Goal: Task Accomplishment & Management: Manage account settings

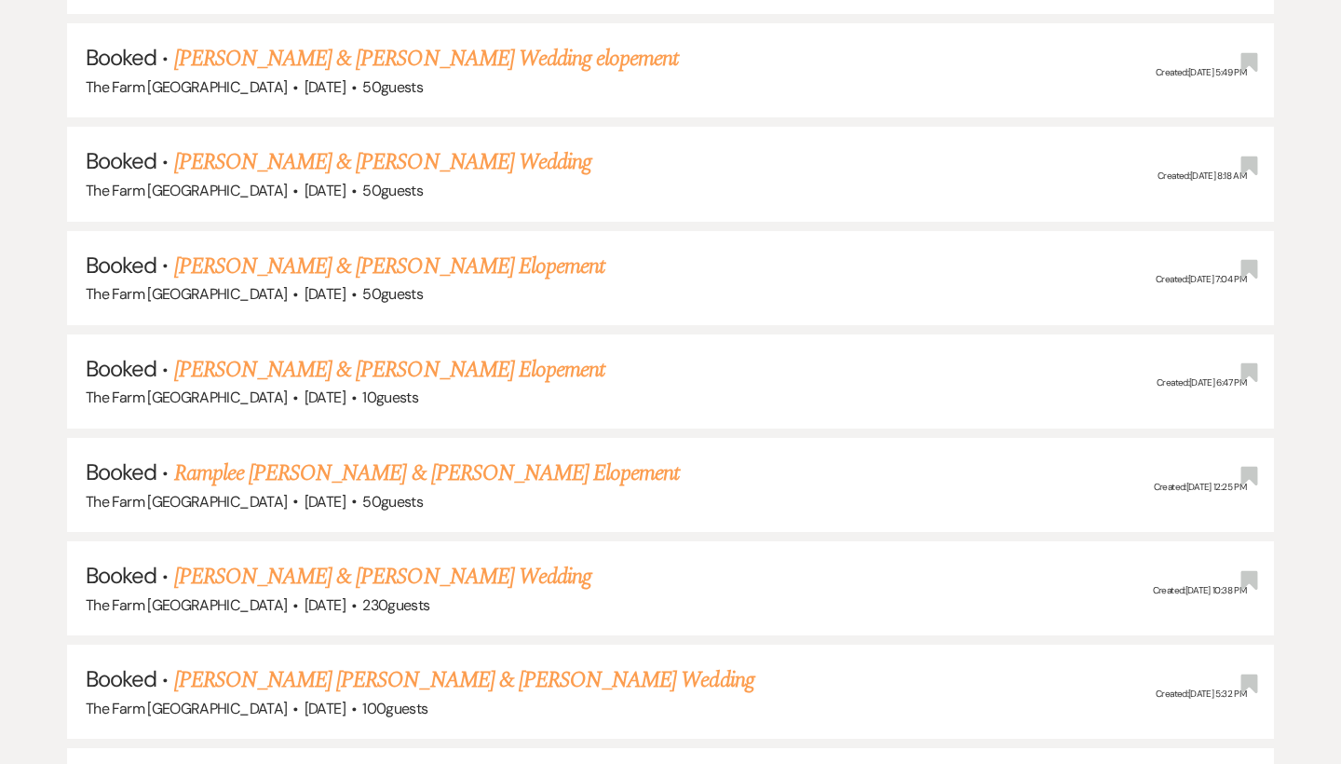
scroll to position [1430, 0]
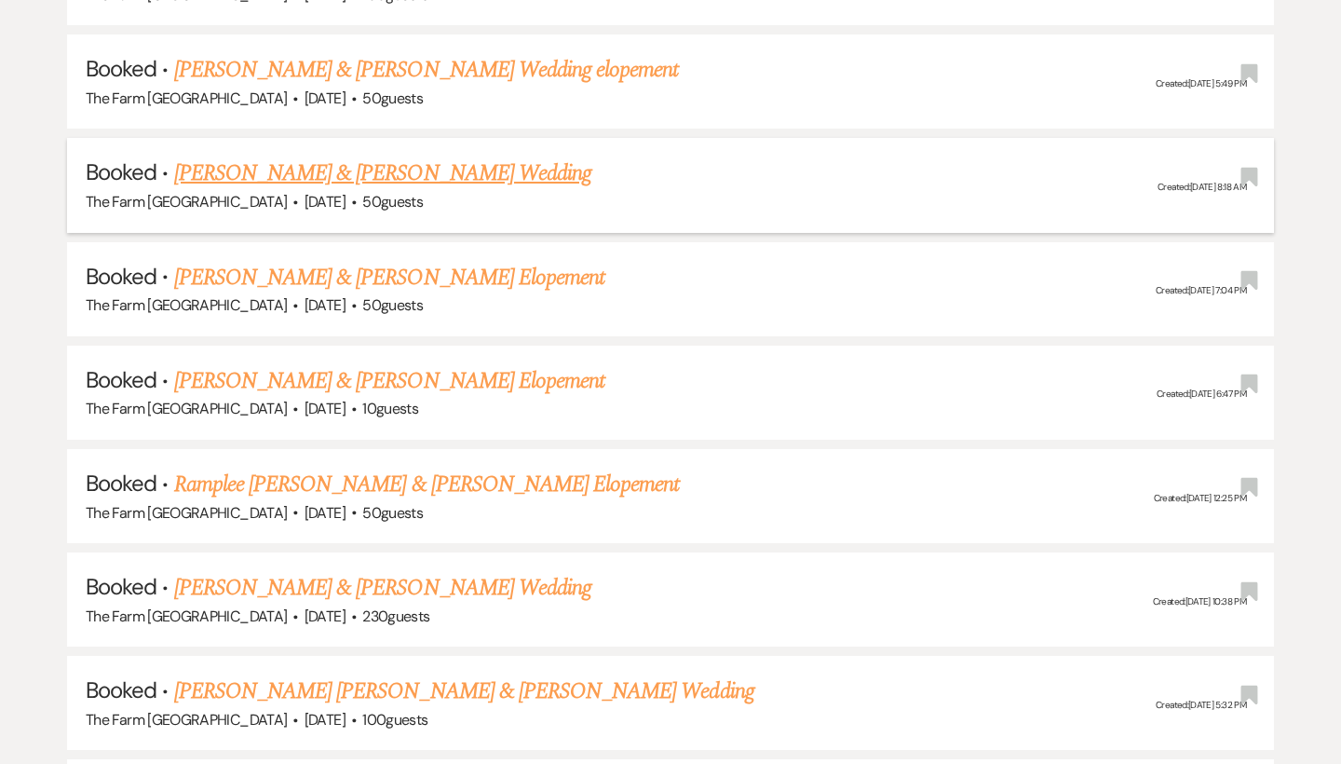
click at [404, 156] on link "[PERSON_NAME] & [PERSON_NAME] Wedding" at bounding box center [382, 173] width 417 height 34
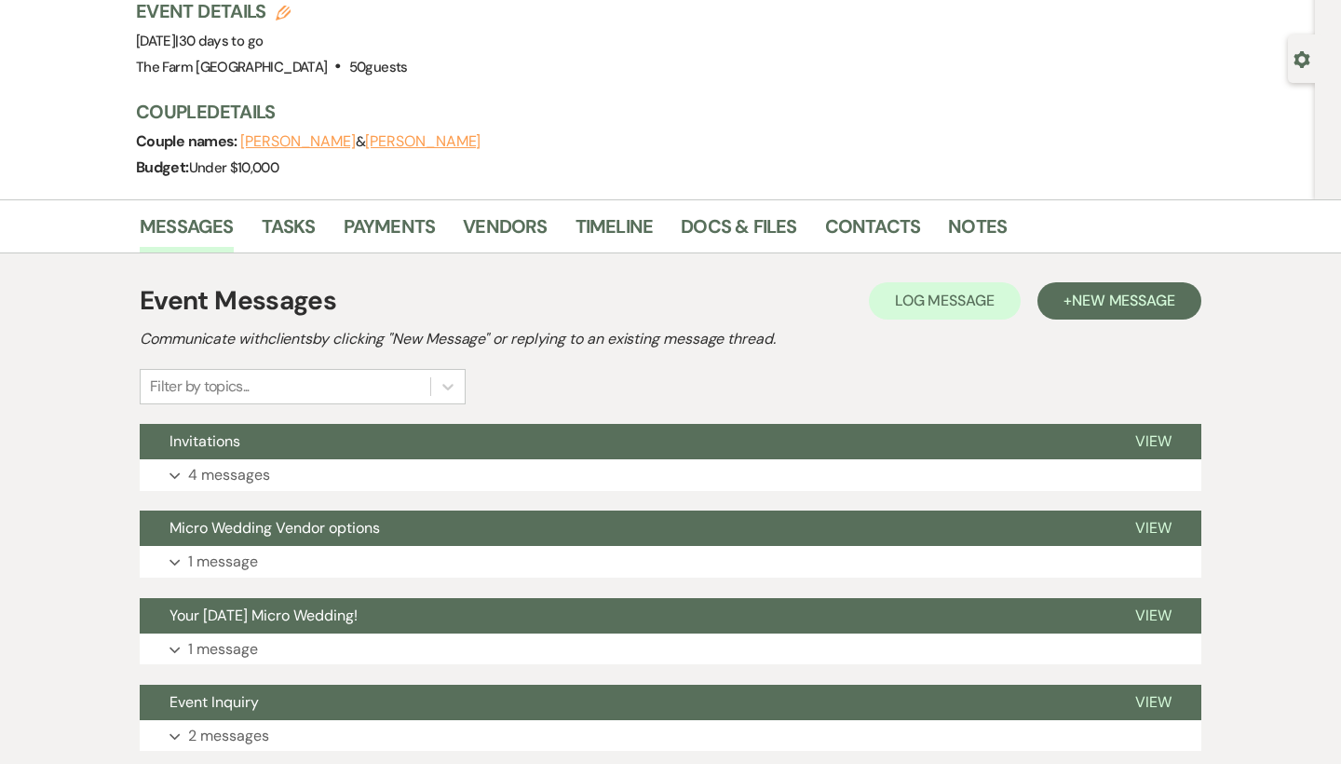
scroll to position [138, 0]
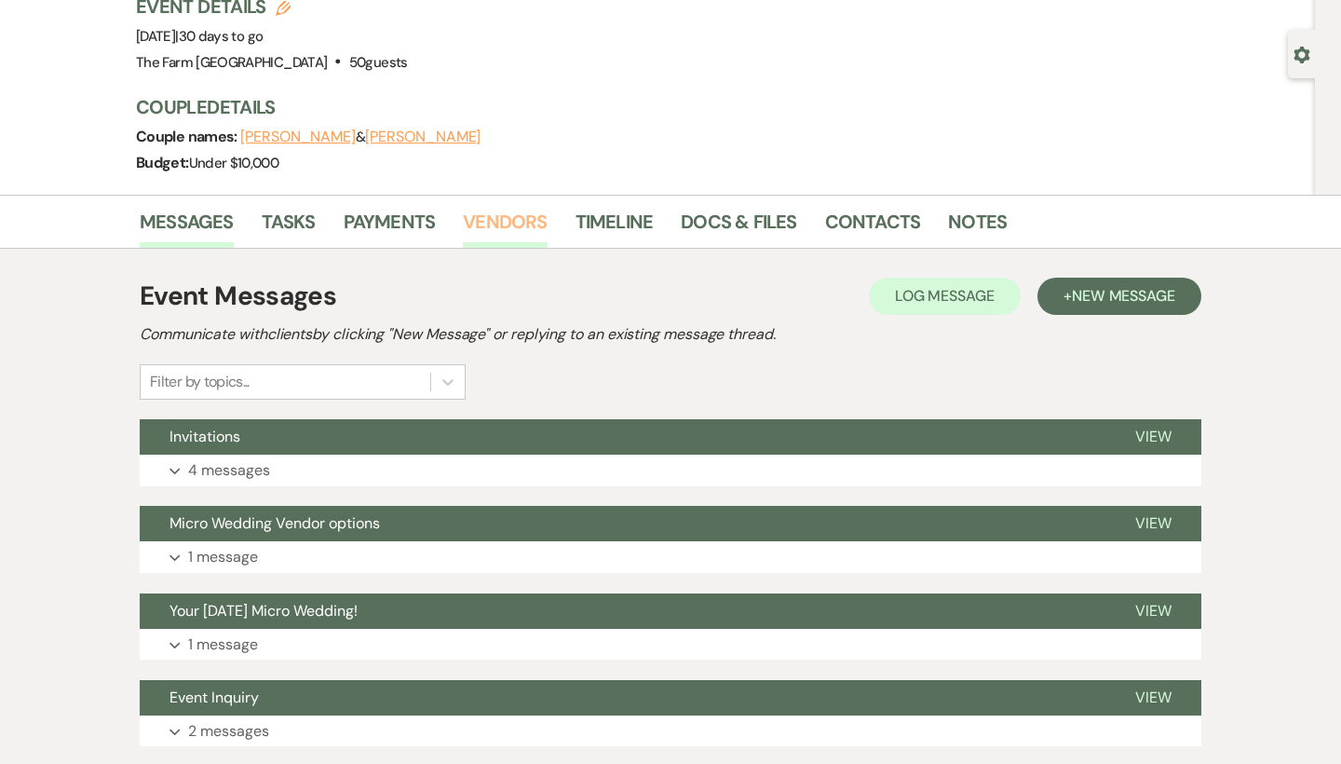
click at [508, 219] on link "Vendors" at bounding box center [505, 227] width 84 height 41
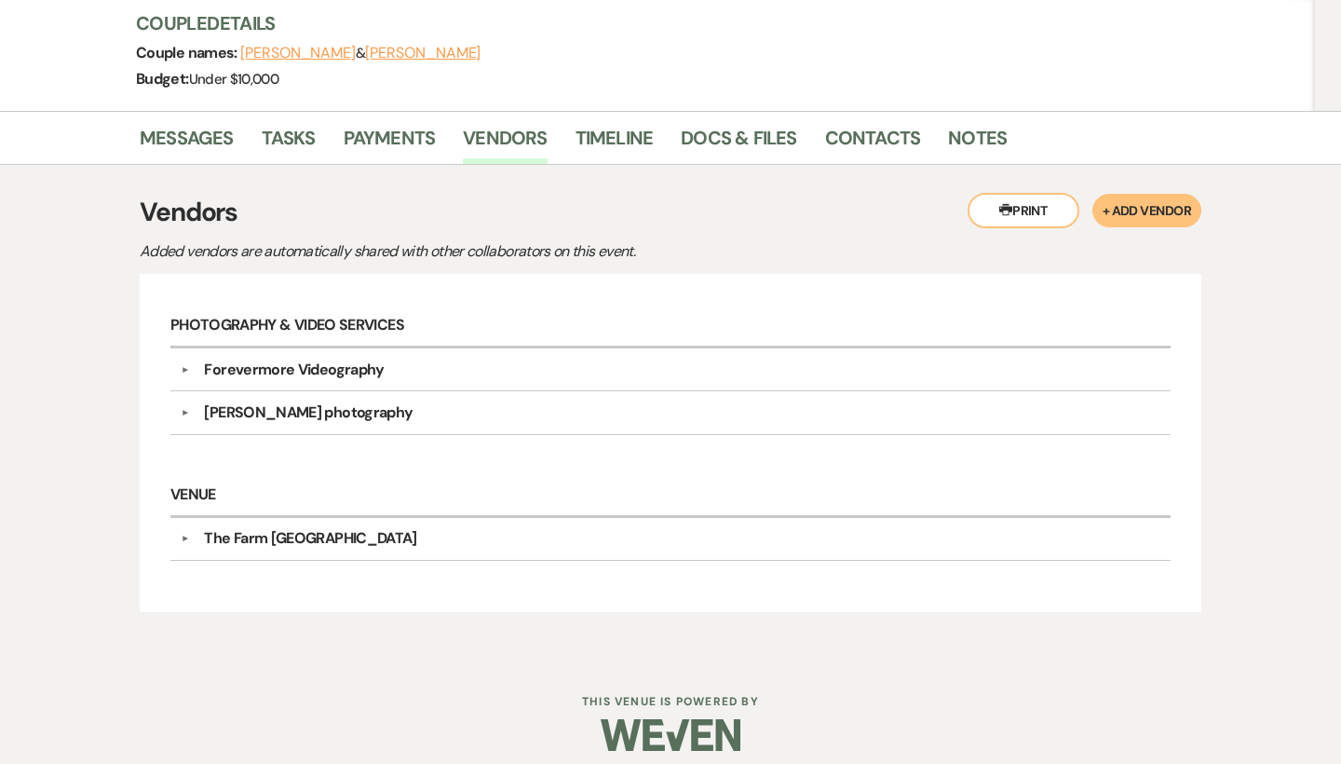
scroll to position [224, 0]
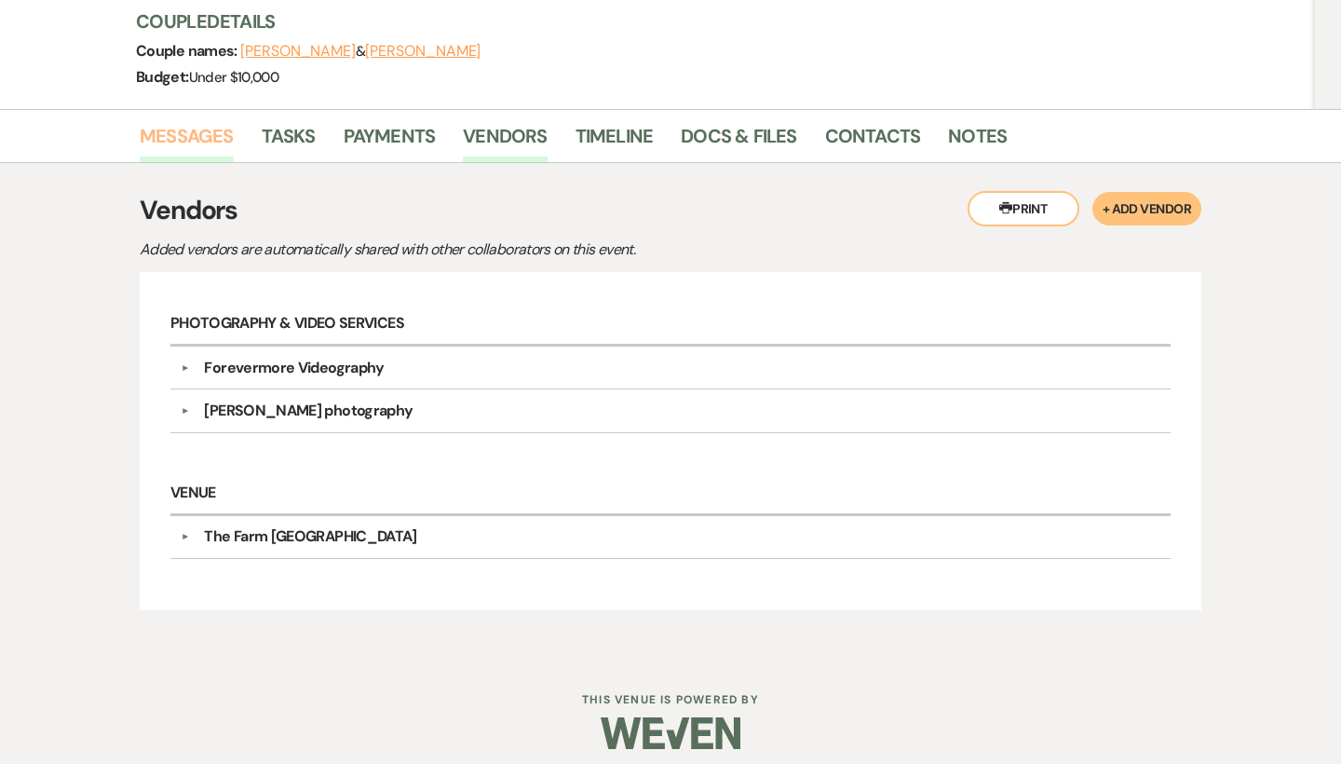
click at [214, 125] on link "Messages" at bounding box center [187, 141] width 94 height 41
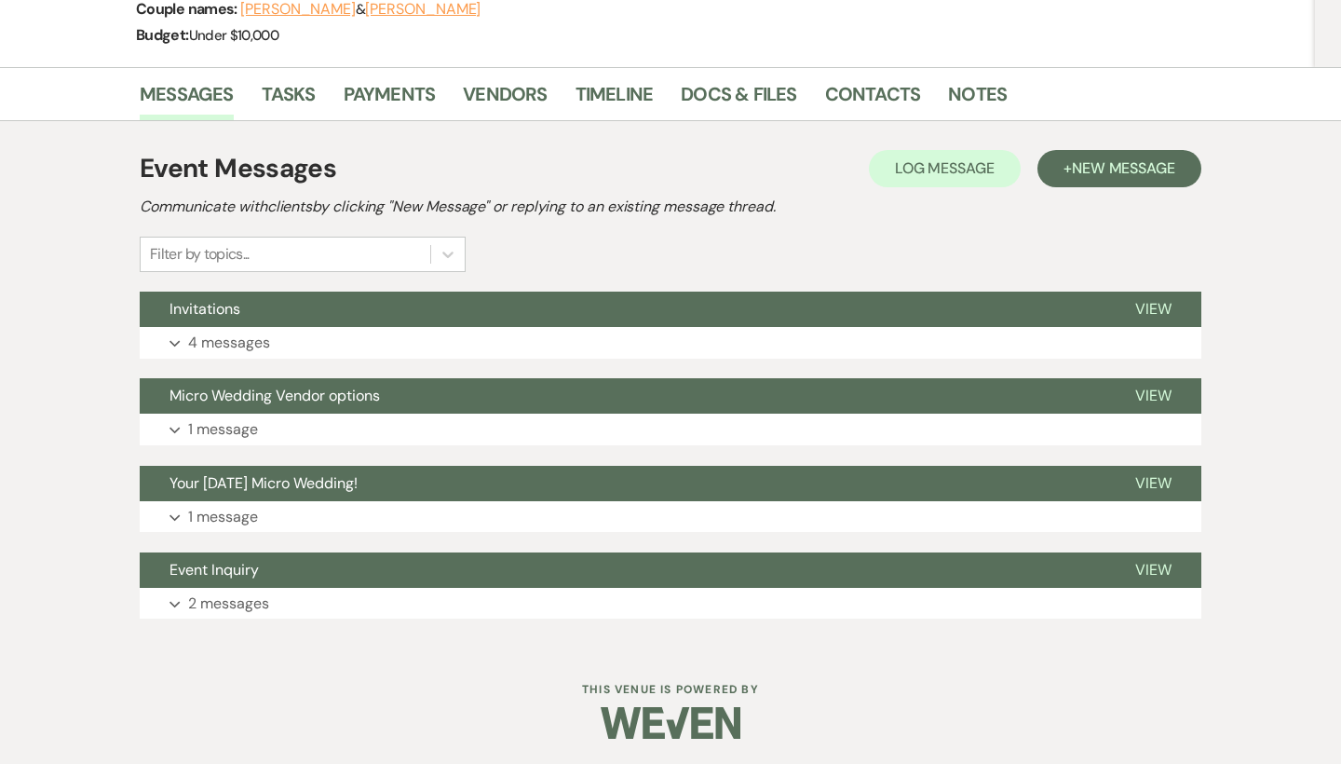
scroll to position [265, 0]
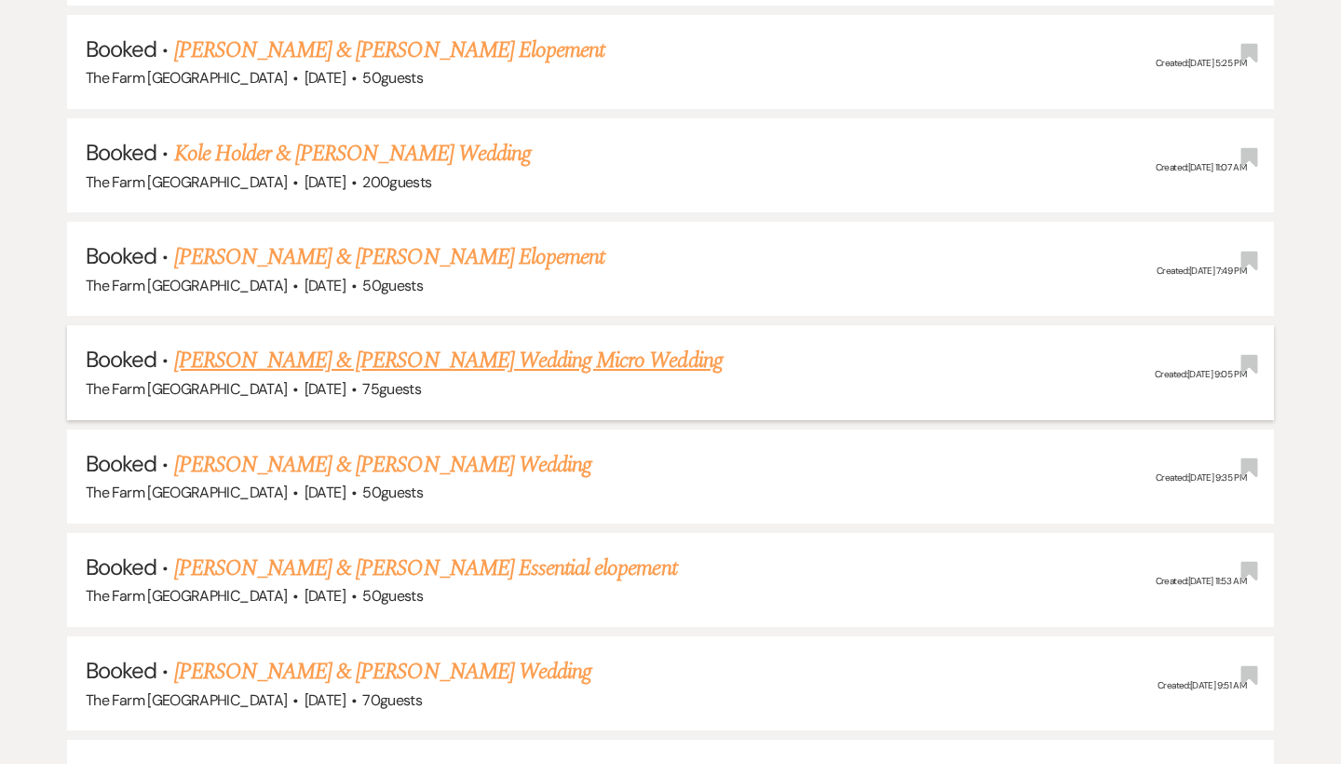
scroll to position [2384, 0]
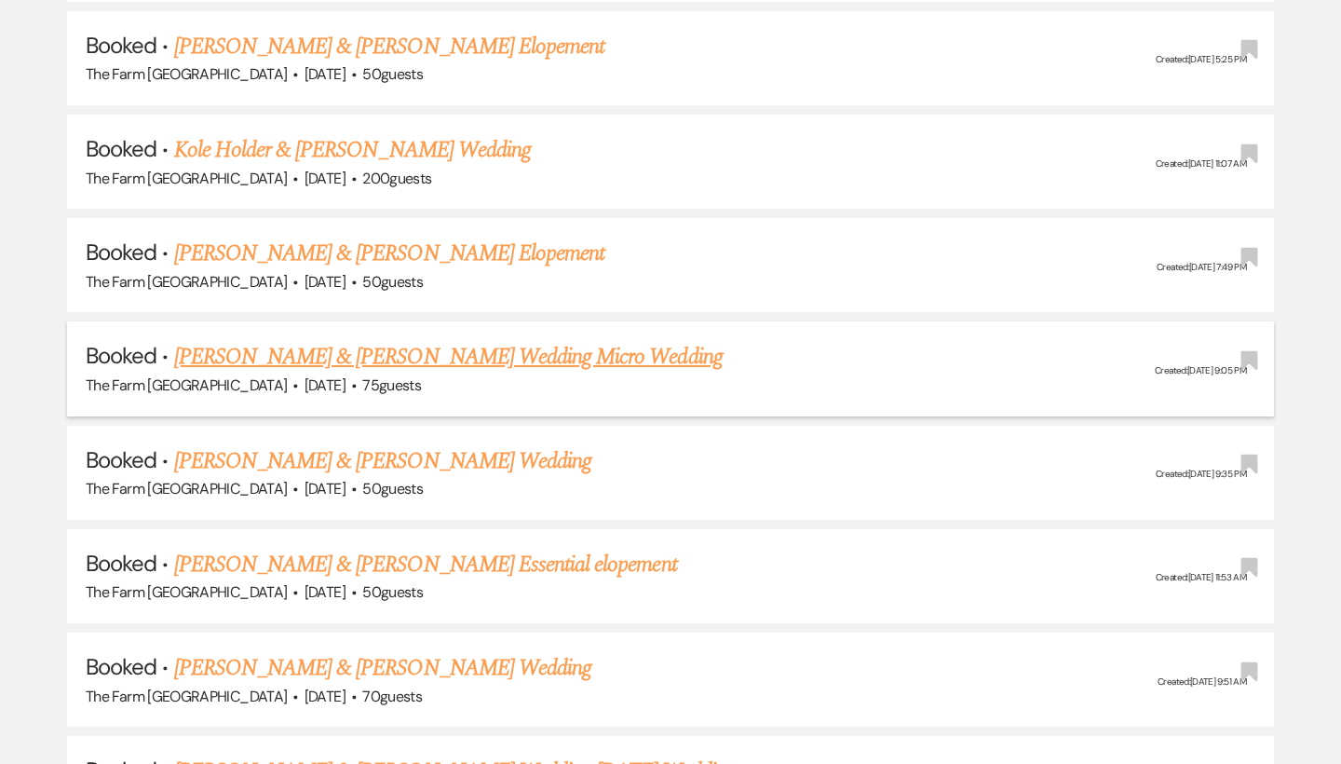
click at [251, 340] on link "[PERSON_NAME] & [PERSON_NAME] Wedding Micro Wedding" at bounding box center [448, 357] width 549 height 34
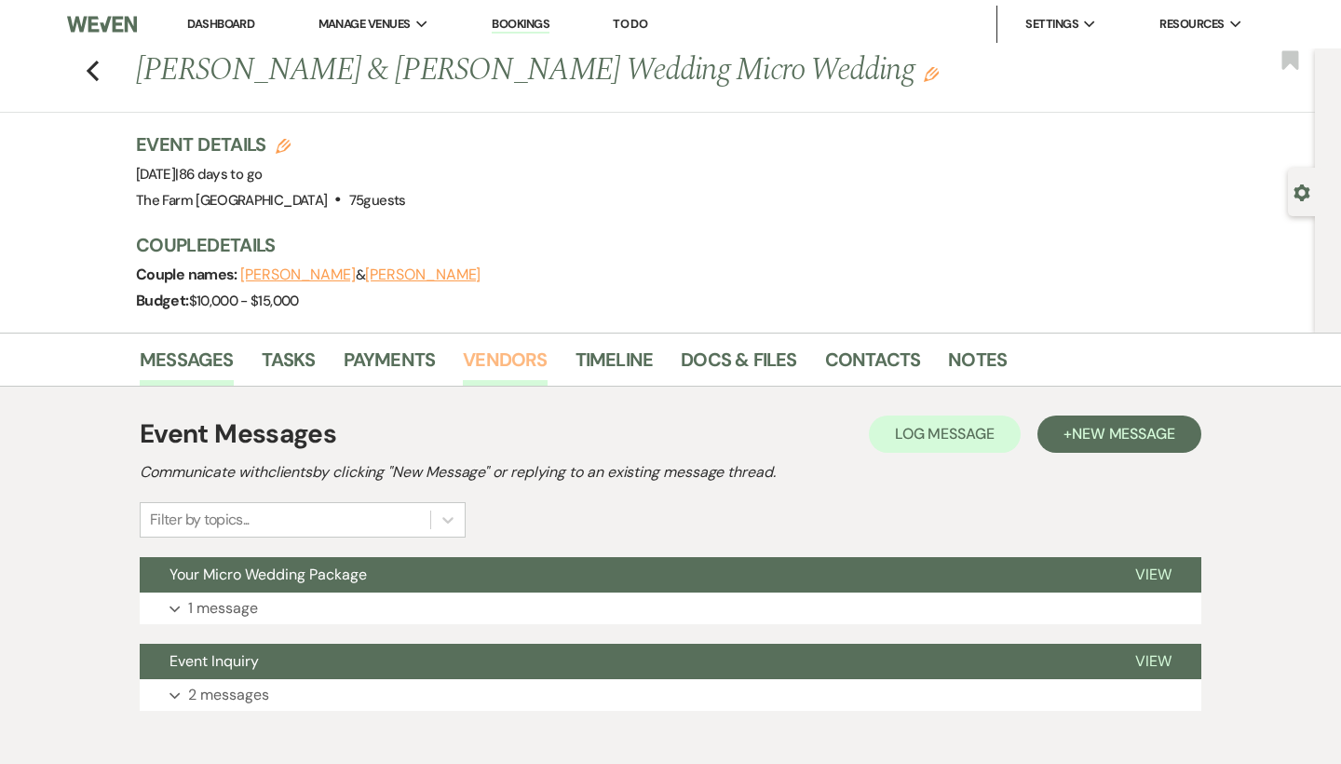
click at [476, 362] on link "Vendors" at bounding box center [505, 365] width 84 height 41
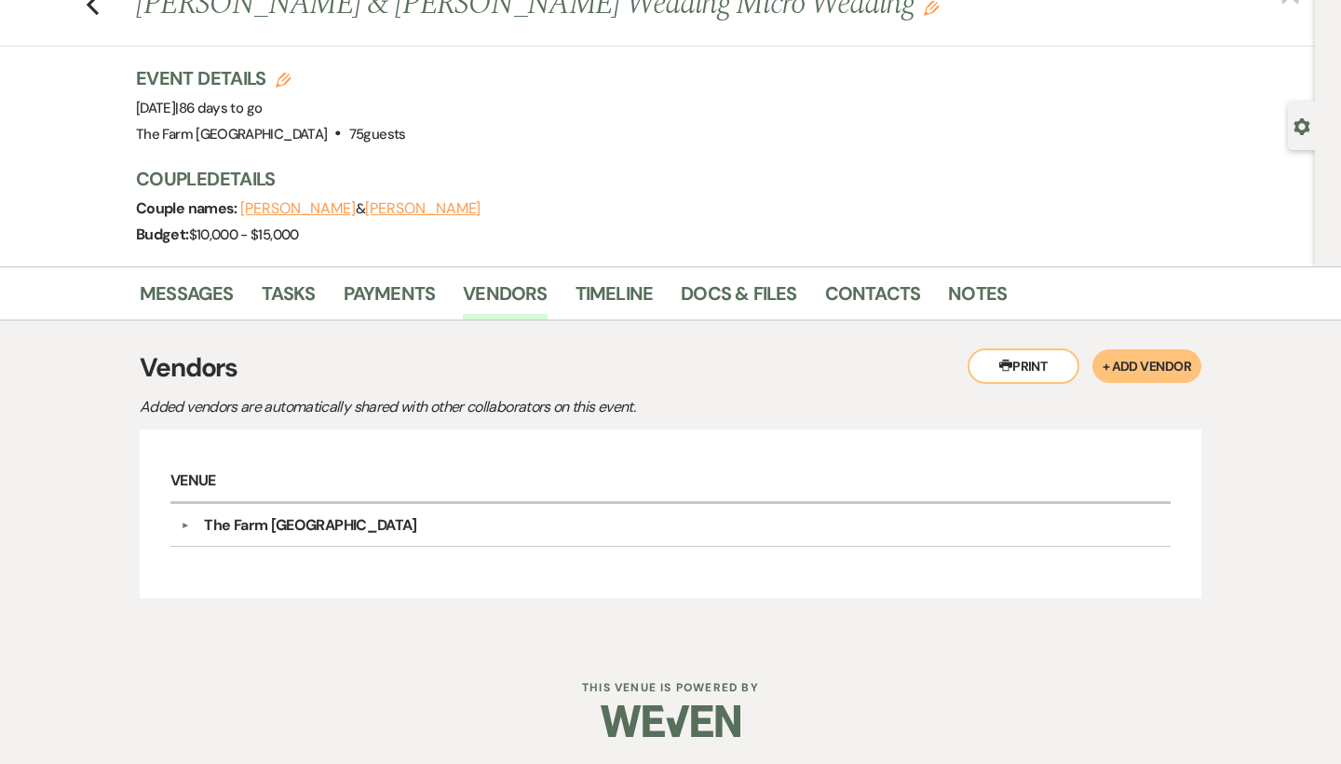
scroll to position [65, 0]
click at [186, 287] on link "Messages" at bounding box center [187, 299] width 94 height 41
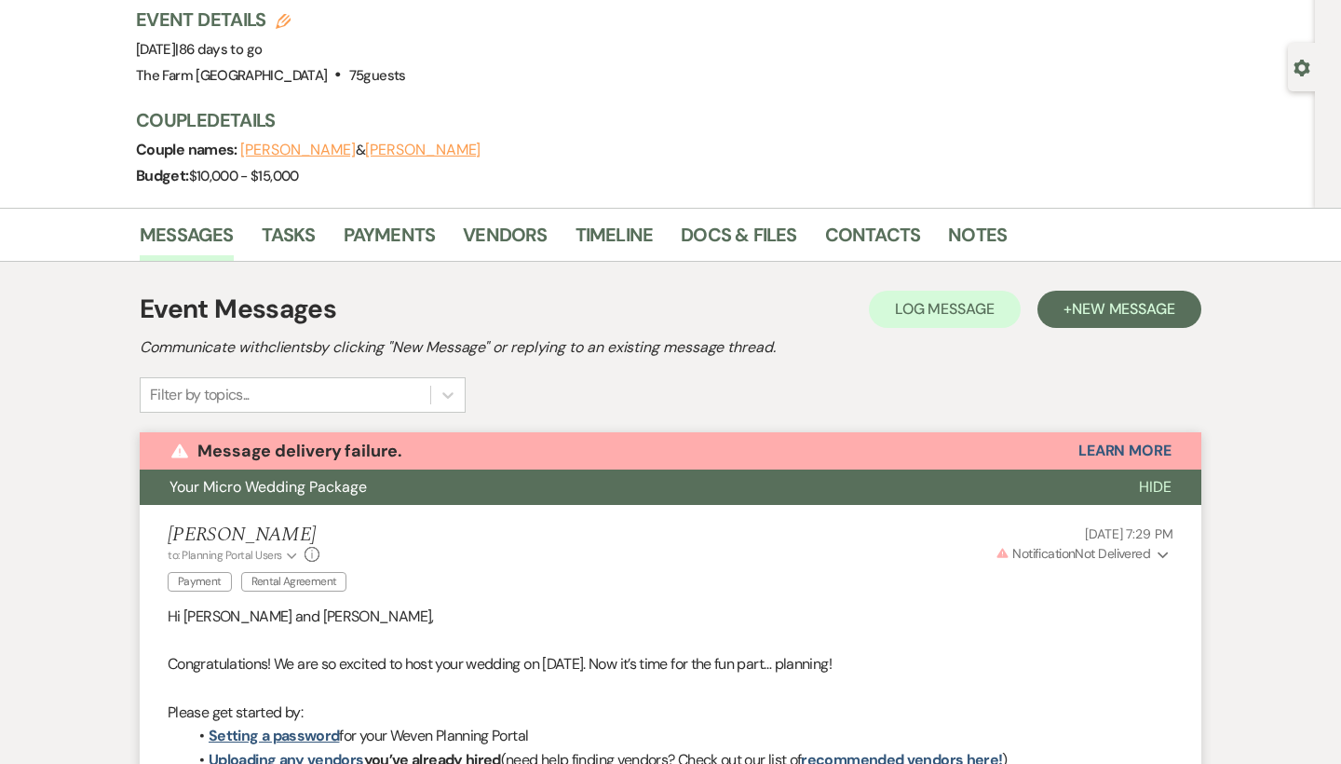
scroll to position [125, 0]
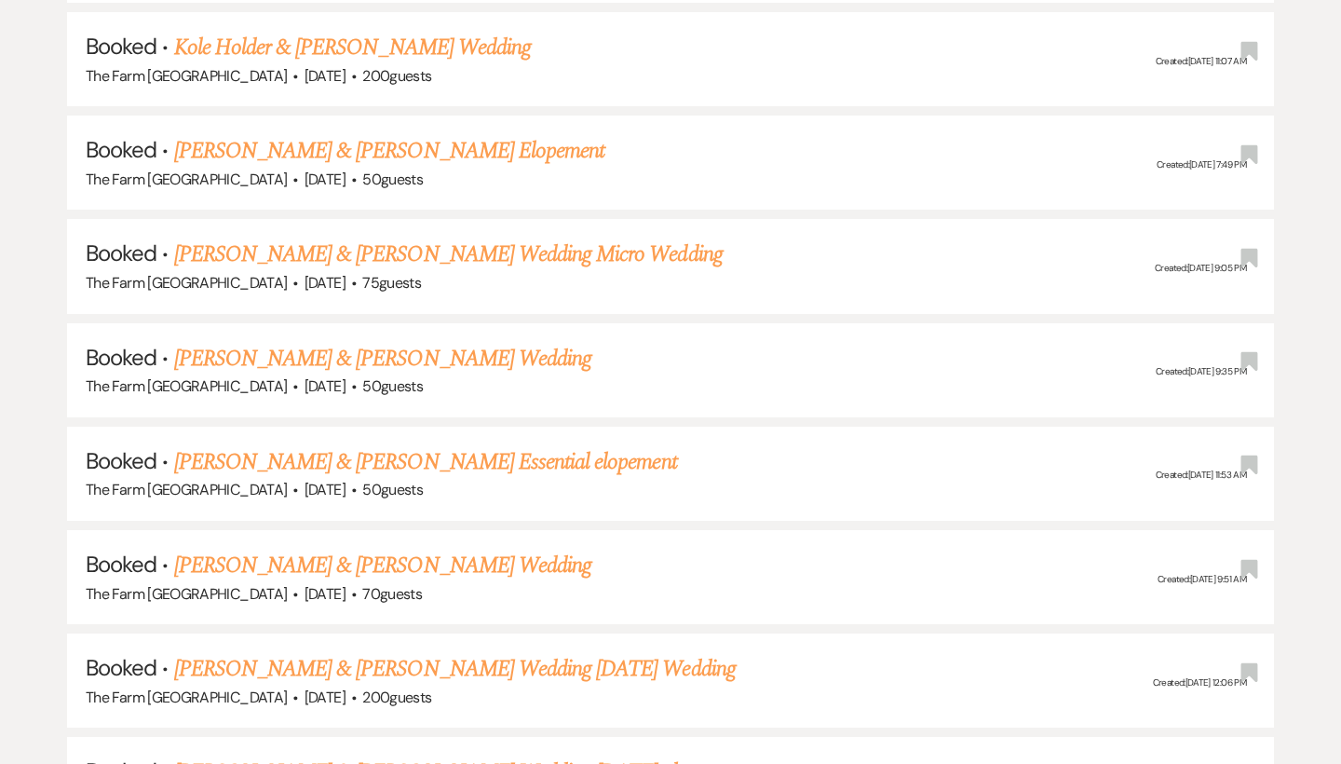
scroll to position [2497, 0]
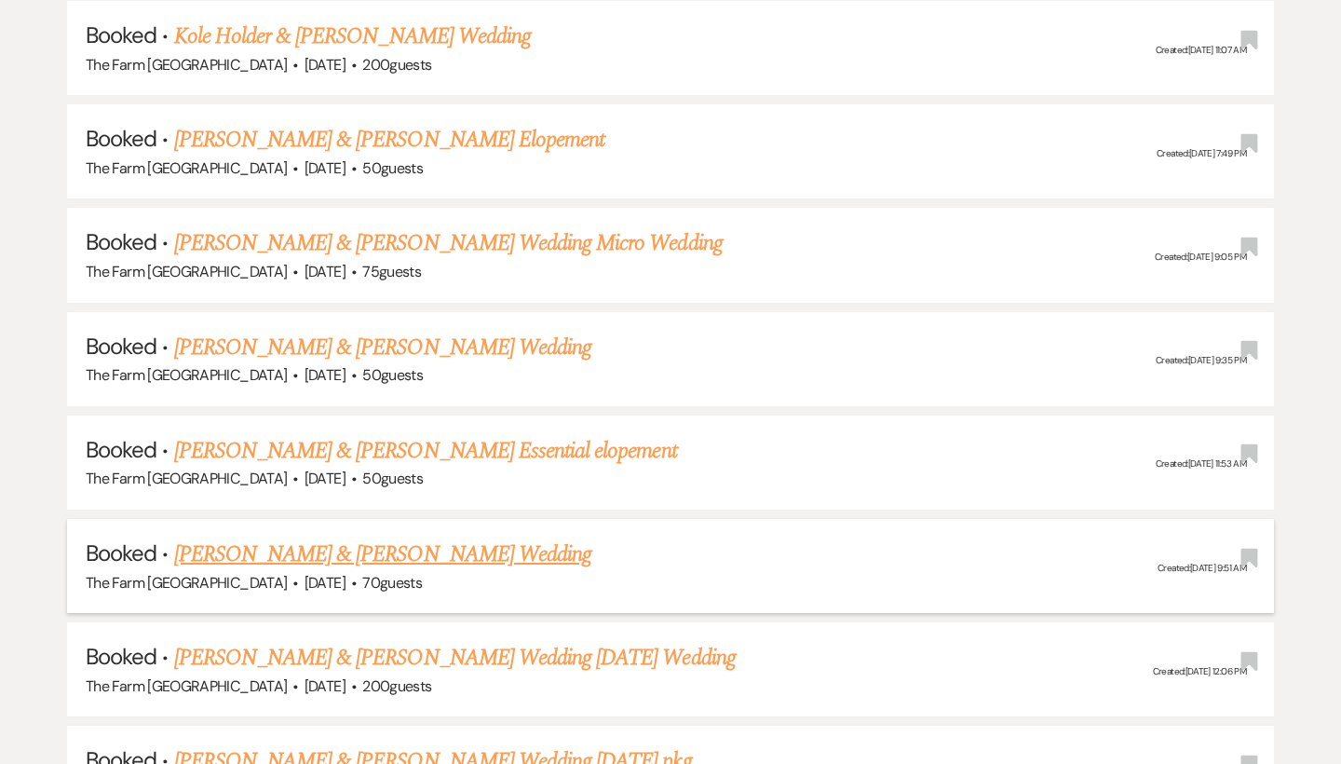
click at [319, 537] on link "[PERSON_NAME] & [PERSON_NAME] Wedding" at bounding box center [382, 554] width 417 height 34
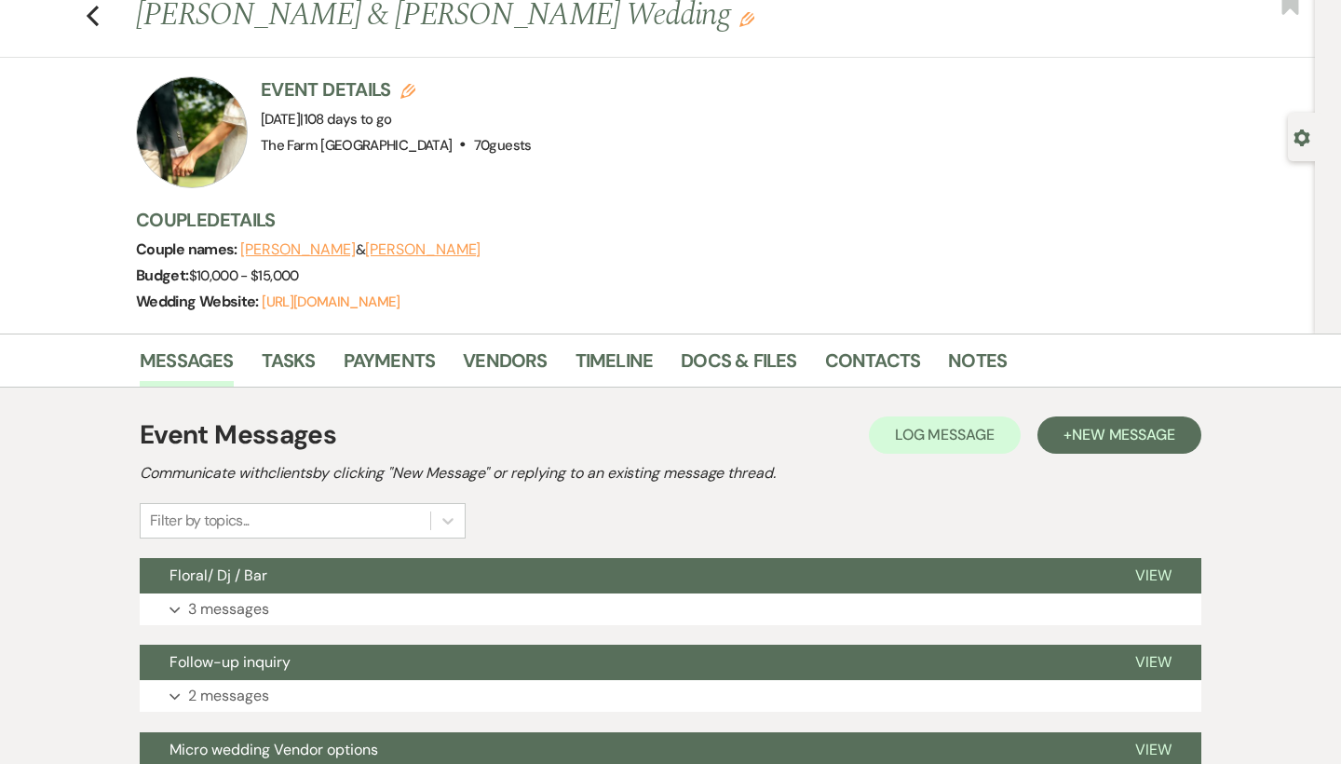
scroll to position [119, 0]
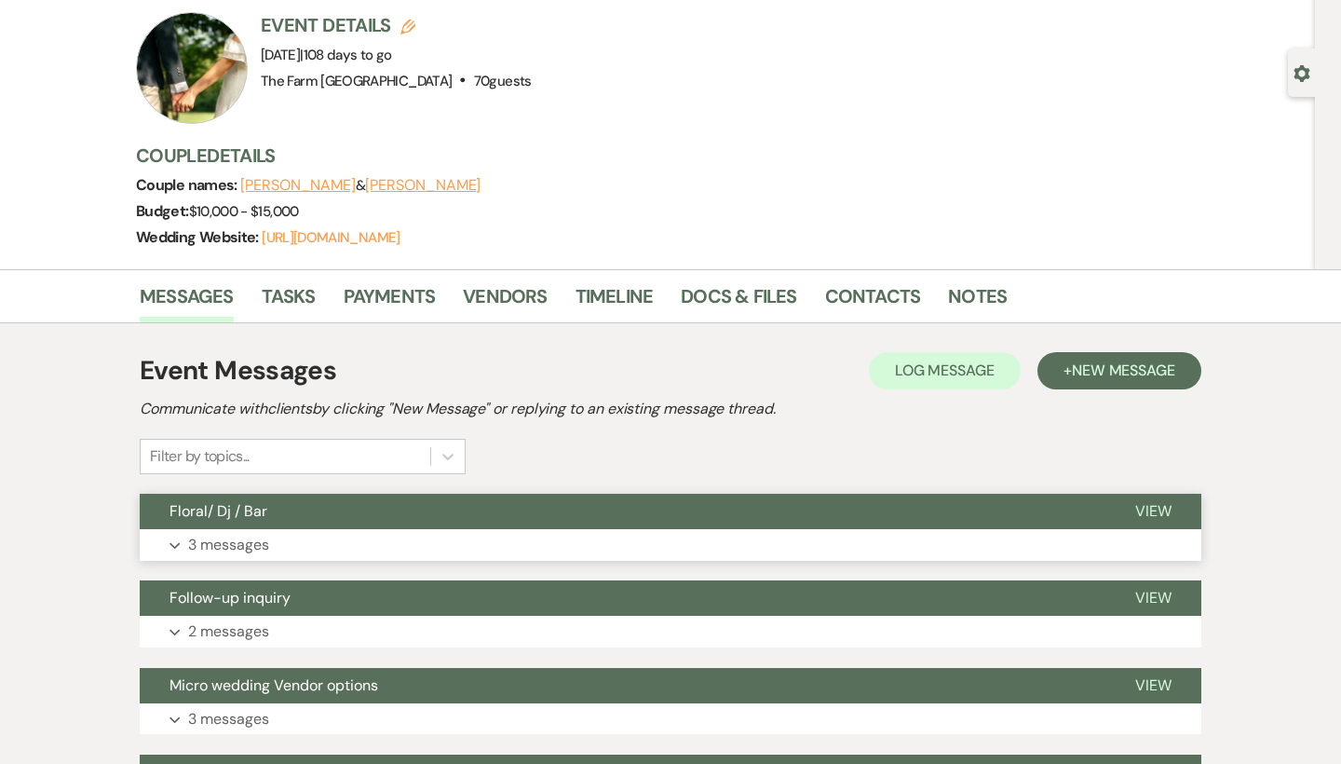
click at [168, 552] on button "Expand 3 messages" at bounding box center [671, 545] width 1062 height 32
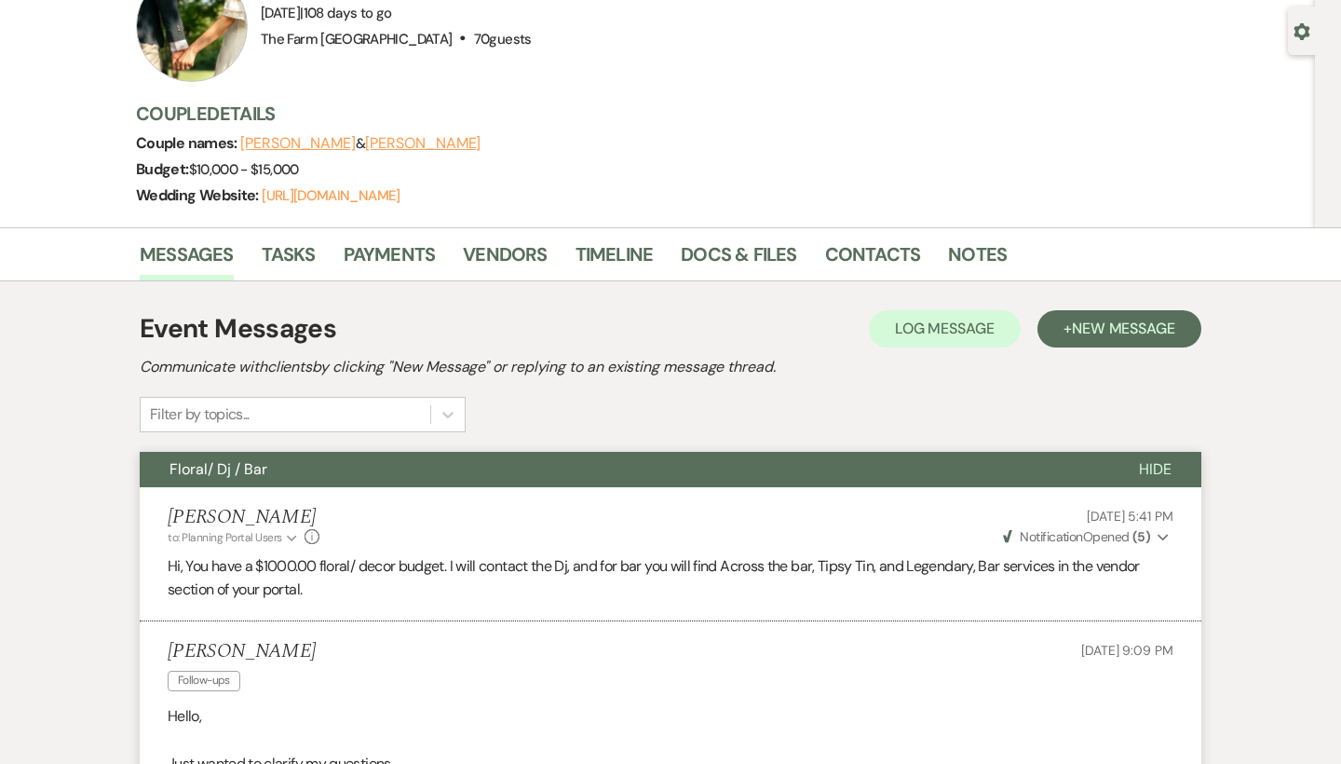
scroll to position [208, 0]
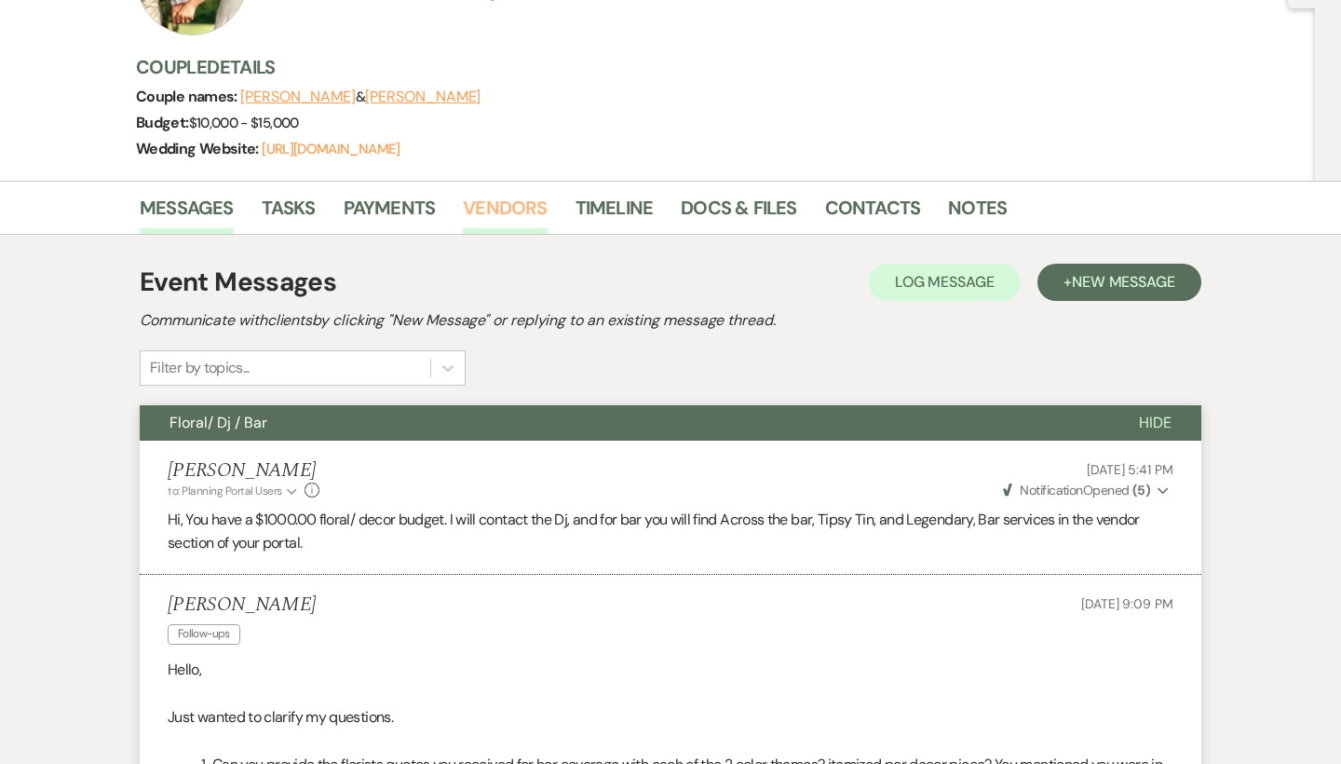
click at [516, 203] on link "Vendors" at bounding box center [505, 213] width 84 height 41
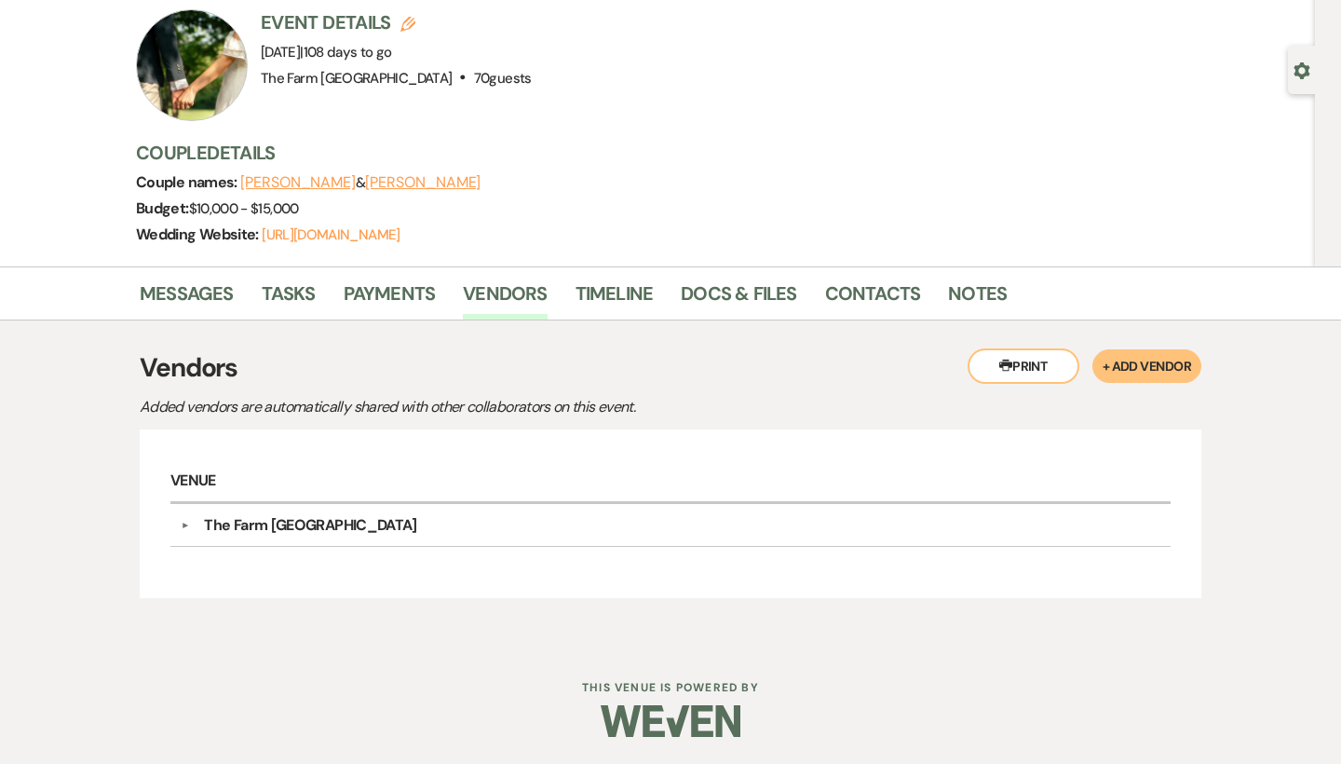
scroll to position [121, 0]
click at [210, 295] on link "Messages" at bounding box center [187, 299] width 94 height 41
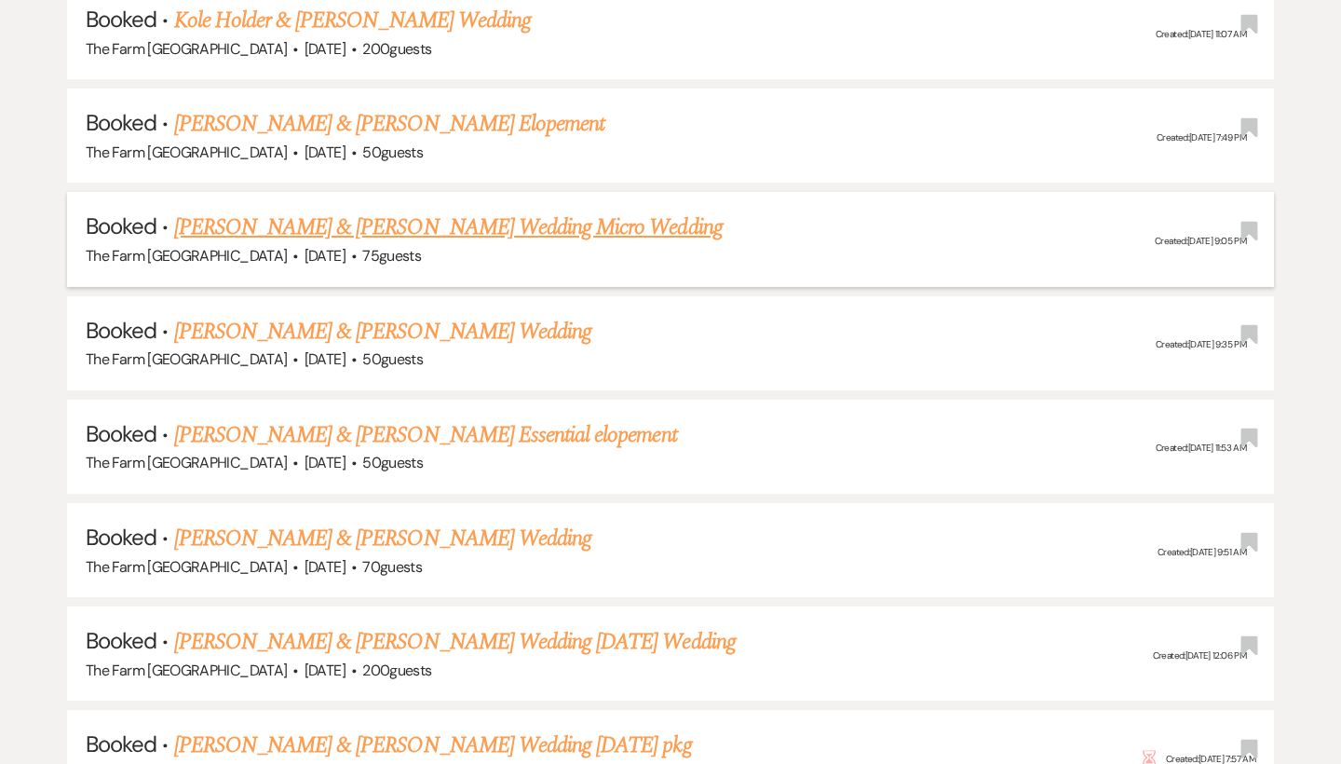
scroll to position [2520, 0]
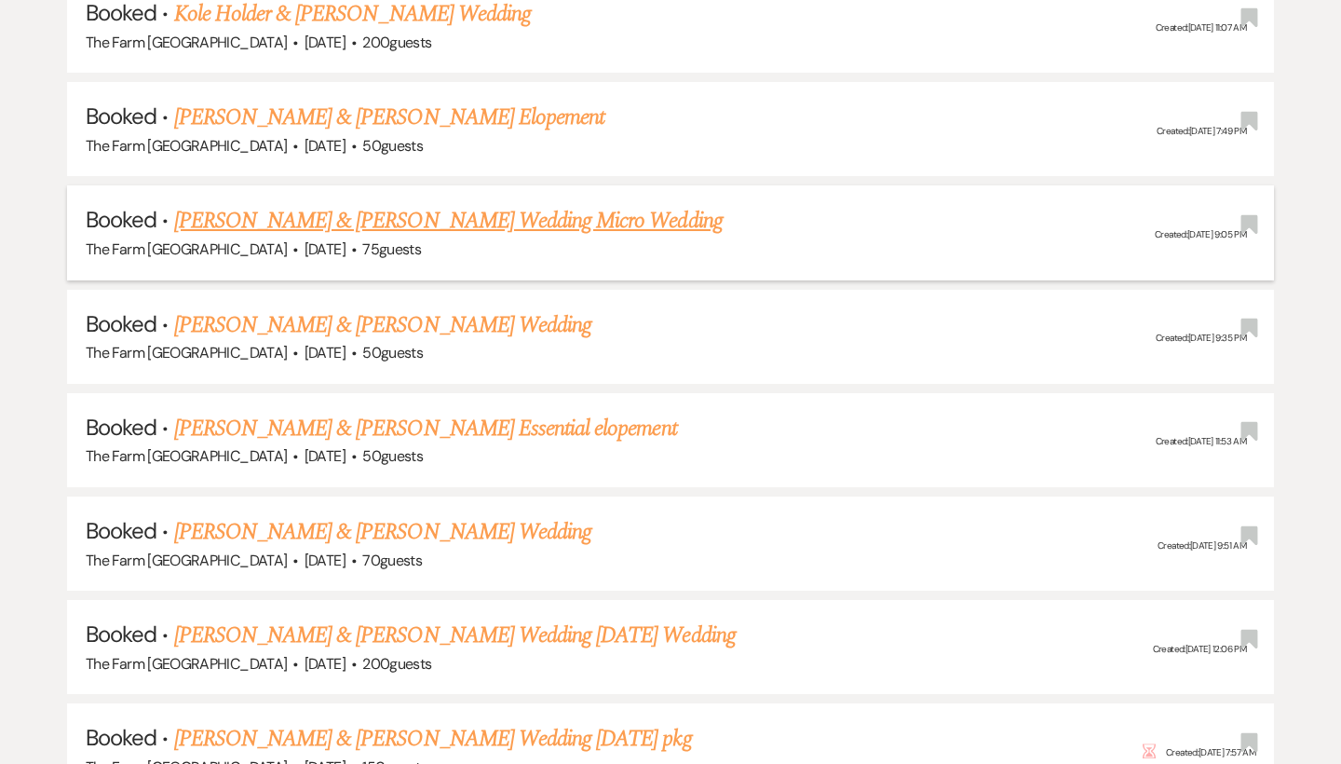
click at [423, 204] on link "[PERSON_NAME] & [PERSON_NAME] Wedding Micro Wedding" at bounding box center [448, 221] width 549 height 34
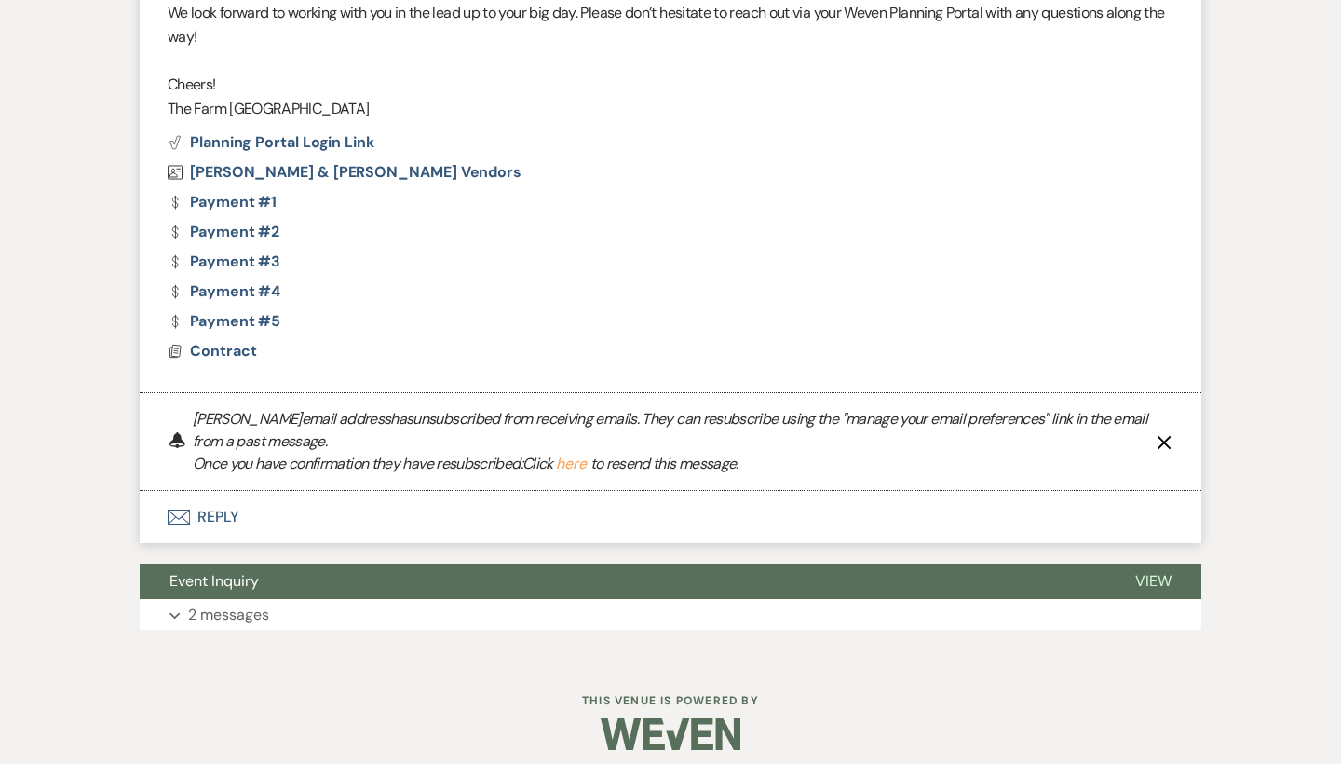
scroll to position [1133, 0]
click at [224, 606] on p "2 messages" at bounding box center [228, 616] width 81 height 24
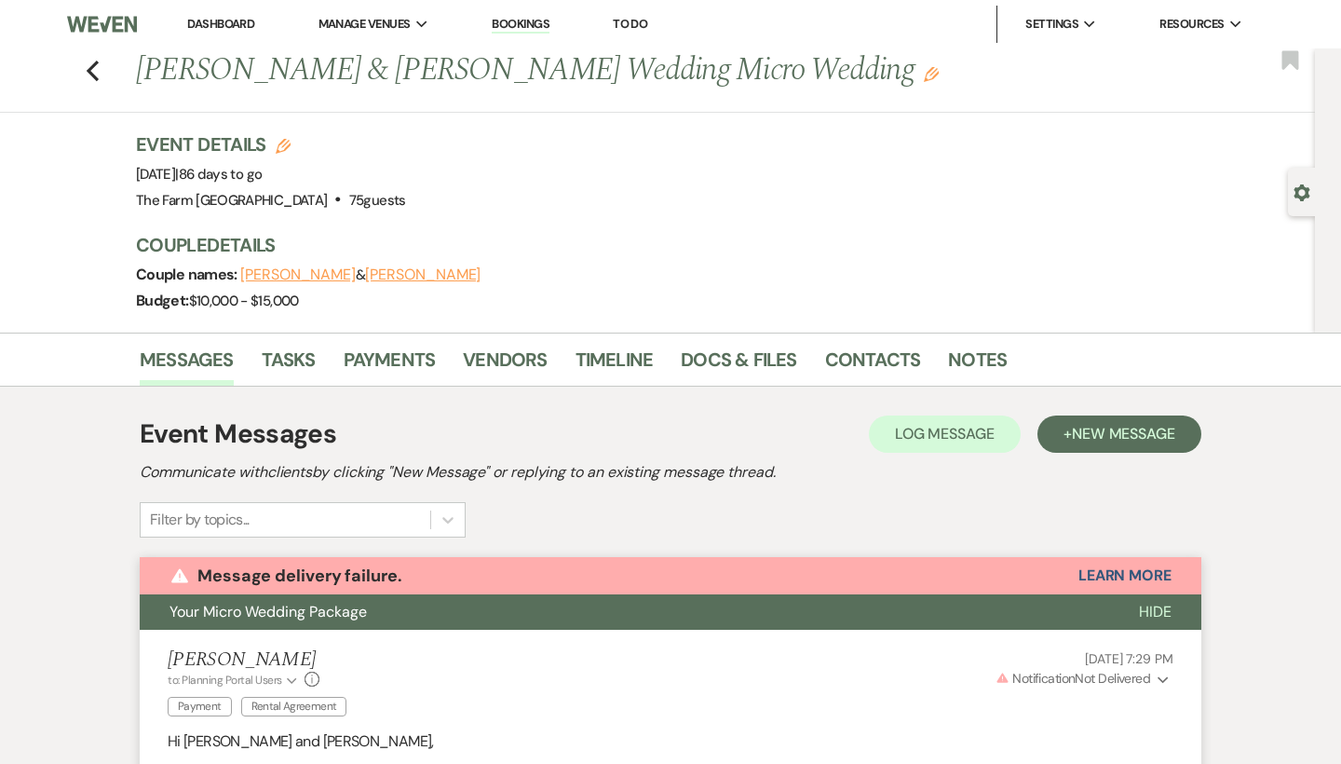
scroll to position [0, 0]
click at [91, 72] on use "button" at bounding box center [93, 71] width 12 height 20
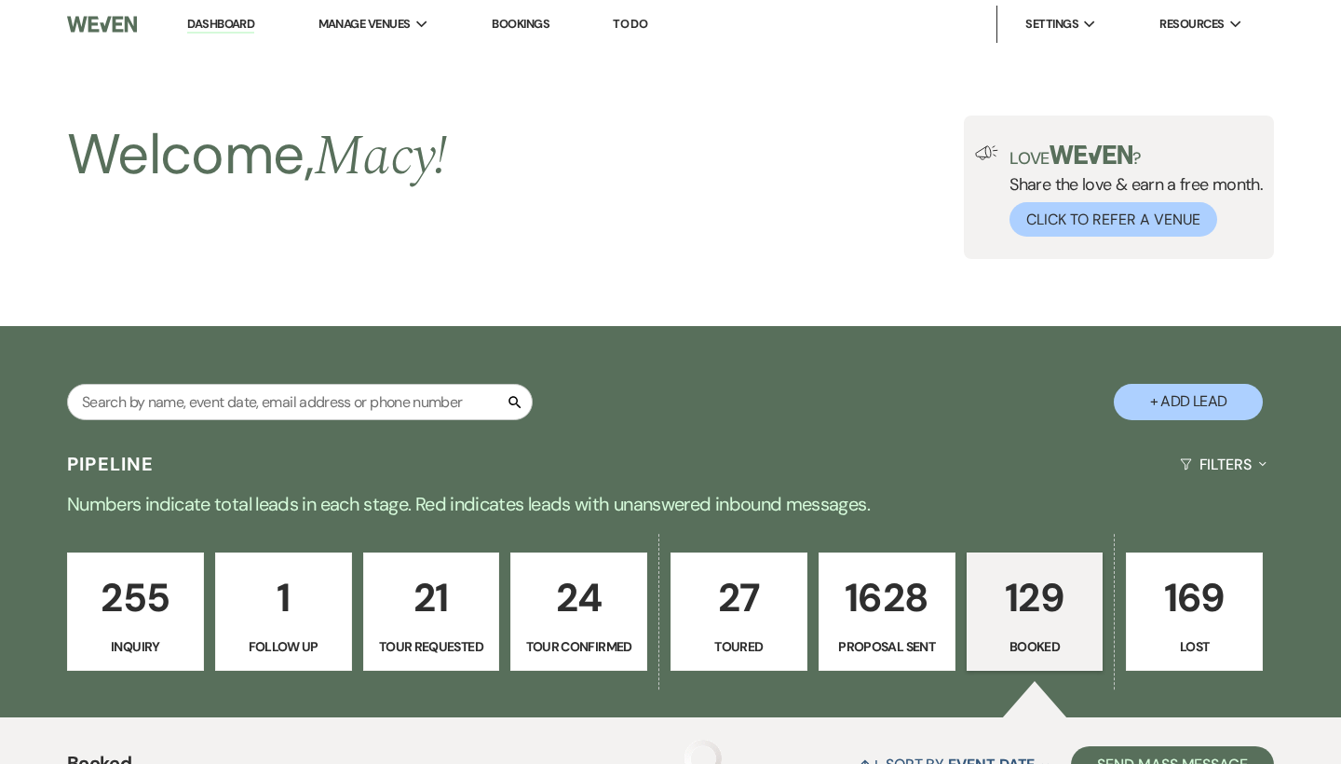
scroll to position [2520, 0]
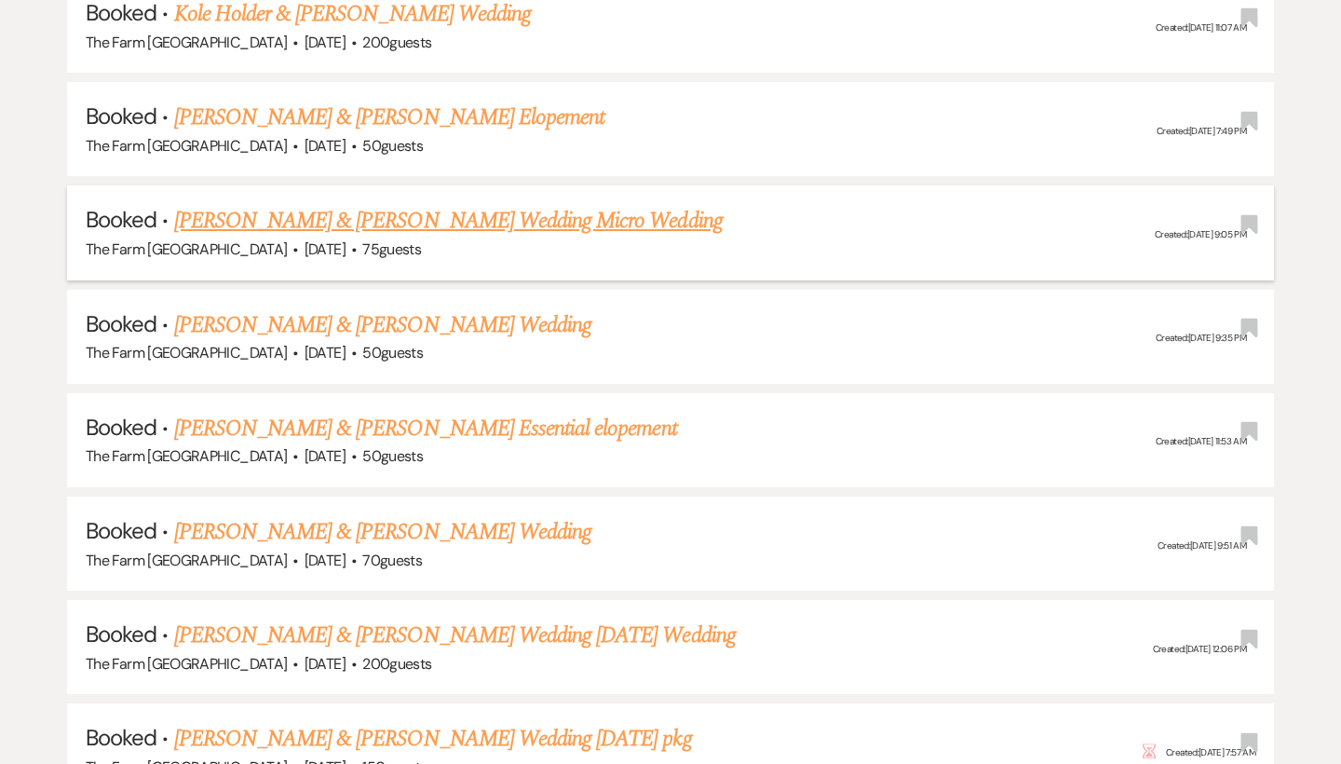
click at [431, 238] on div "The Farm [GEOGRAPHIC_DATA] · [DATE] · 75 guests" at bounding box center [671, 250] width 1170 height 24
click at [444, 204] on link "[PERSON_NAME] & [PERSON_NAME] Wedding Micro Wedding" at bounding box center [448, 221] width 549 height 34
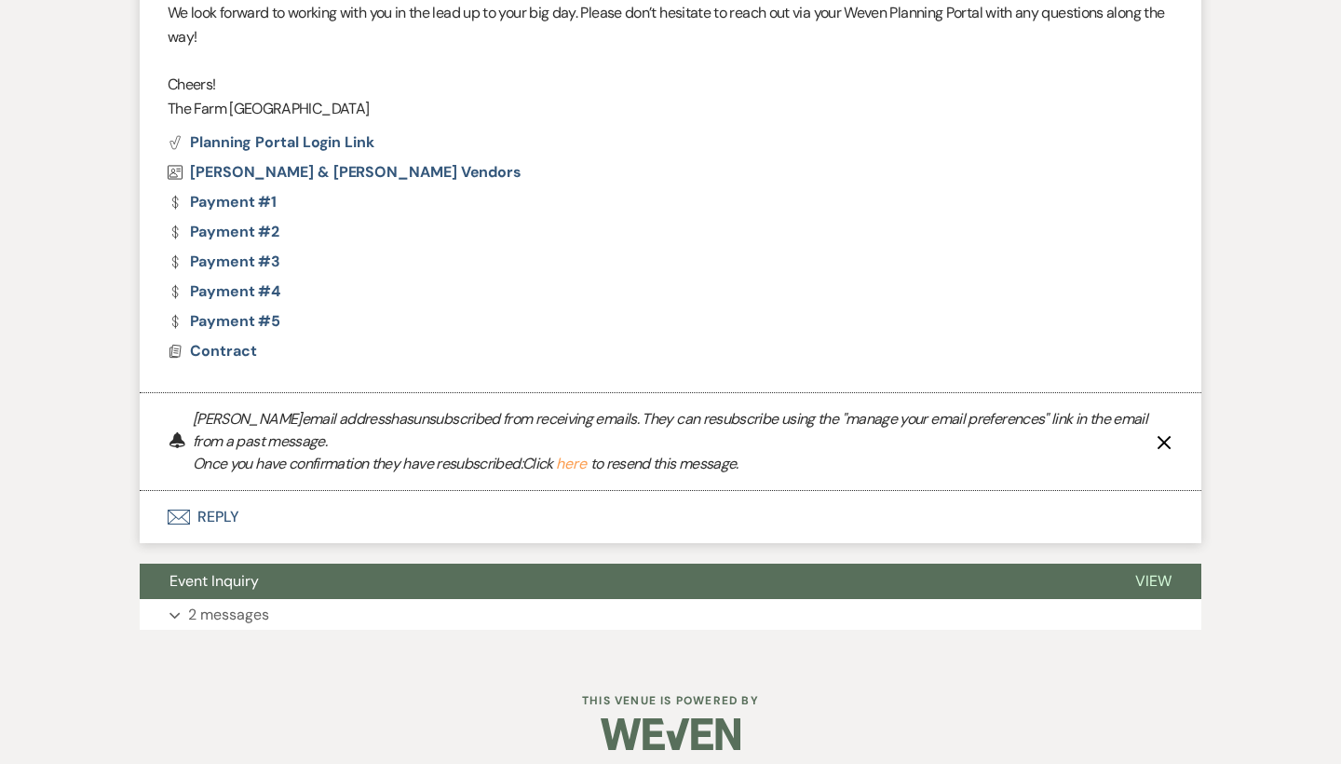
scroll to position [1133, 0]
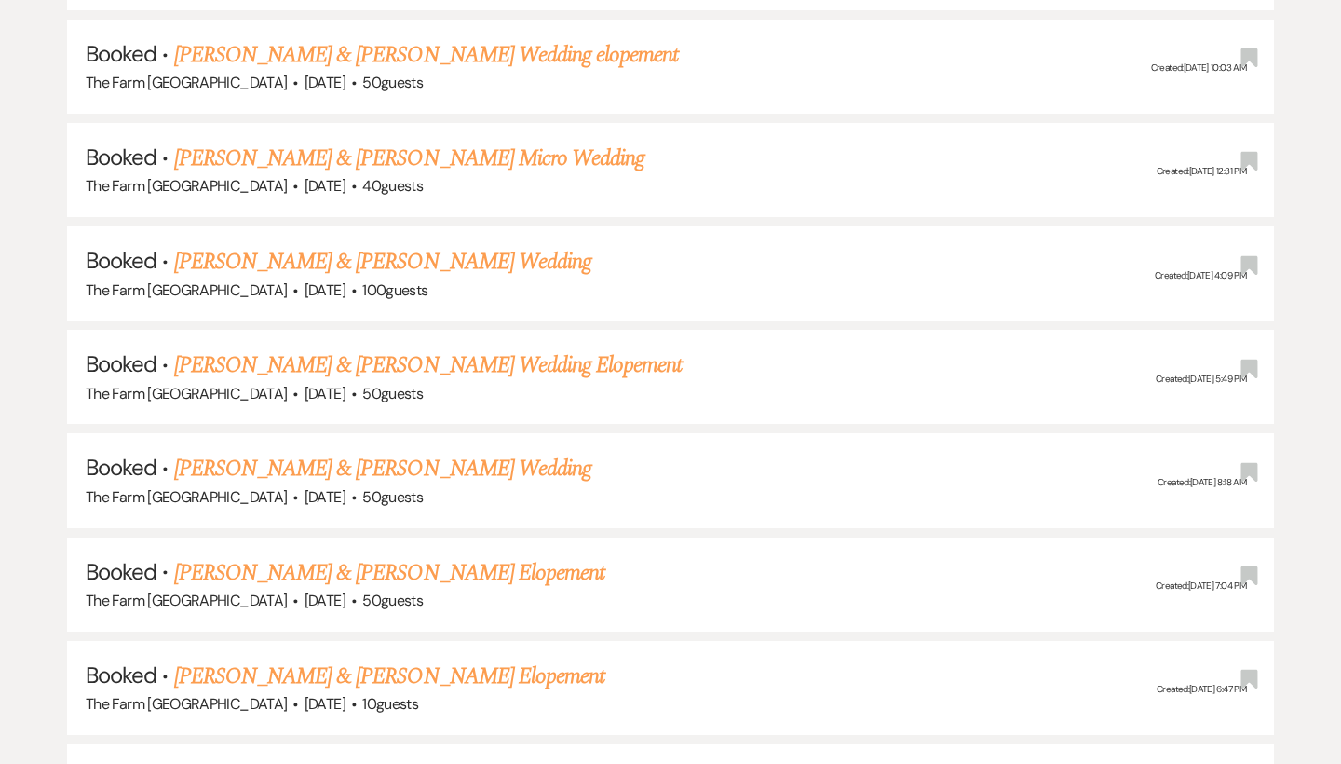
scroll to position [2520, 0]
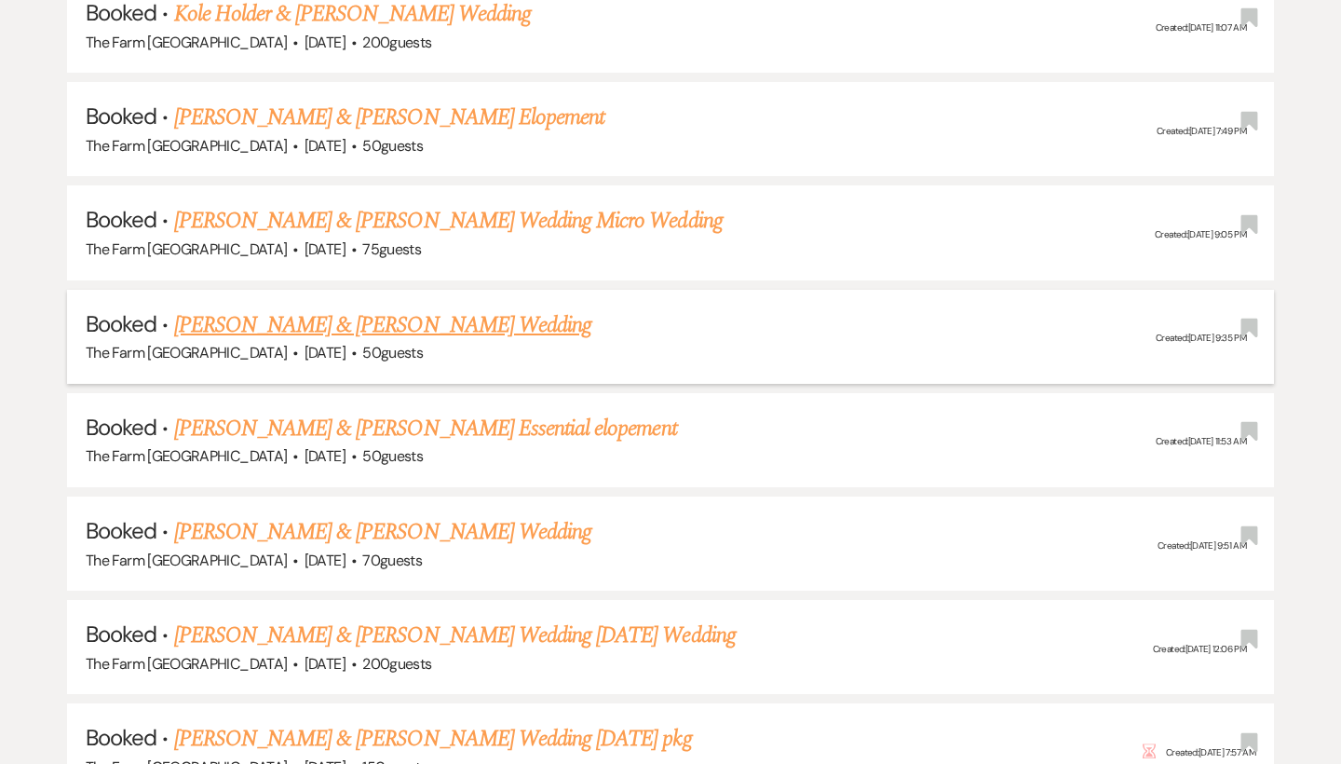
click at [294, 308] on link "[PERSON_NAME] & [PERSON_NAME] Wedding" at bounding box center [382, 325] width 417 height 34
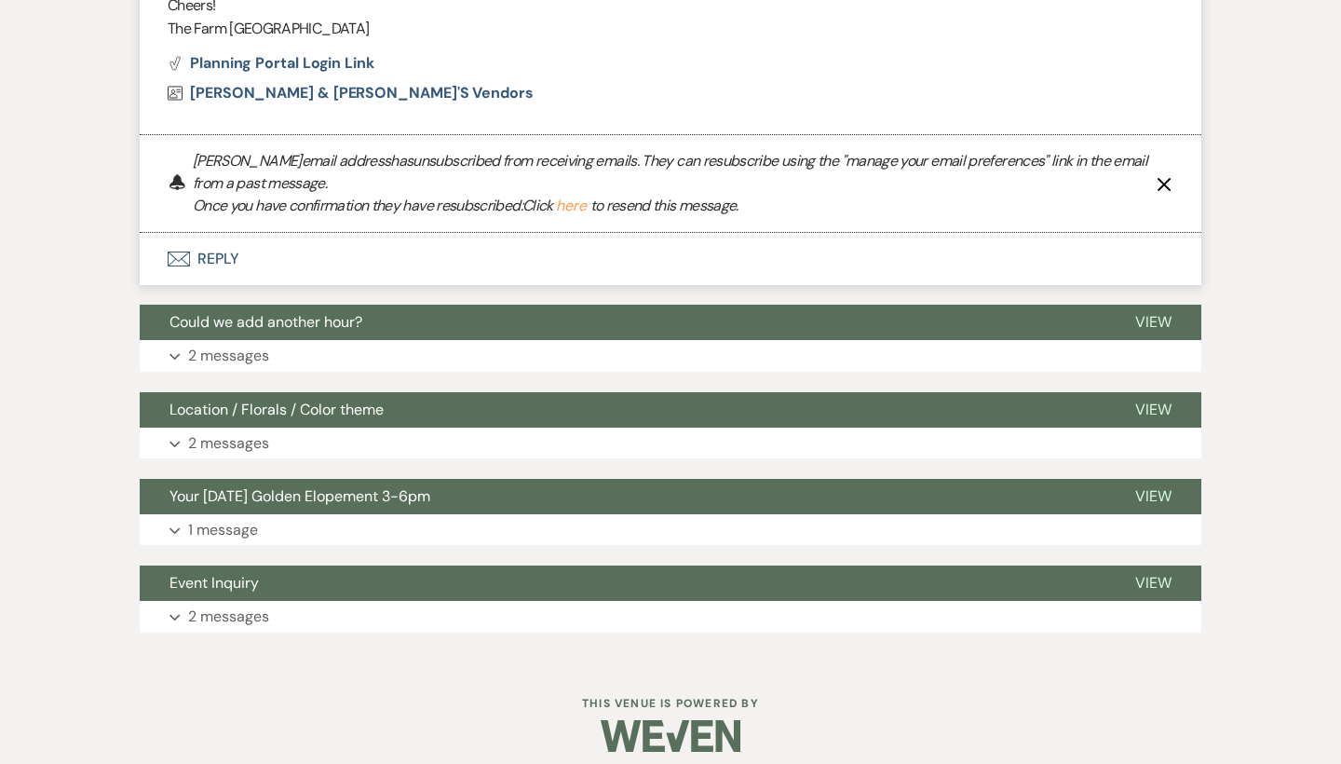
scroll to position [1372, 0]
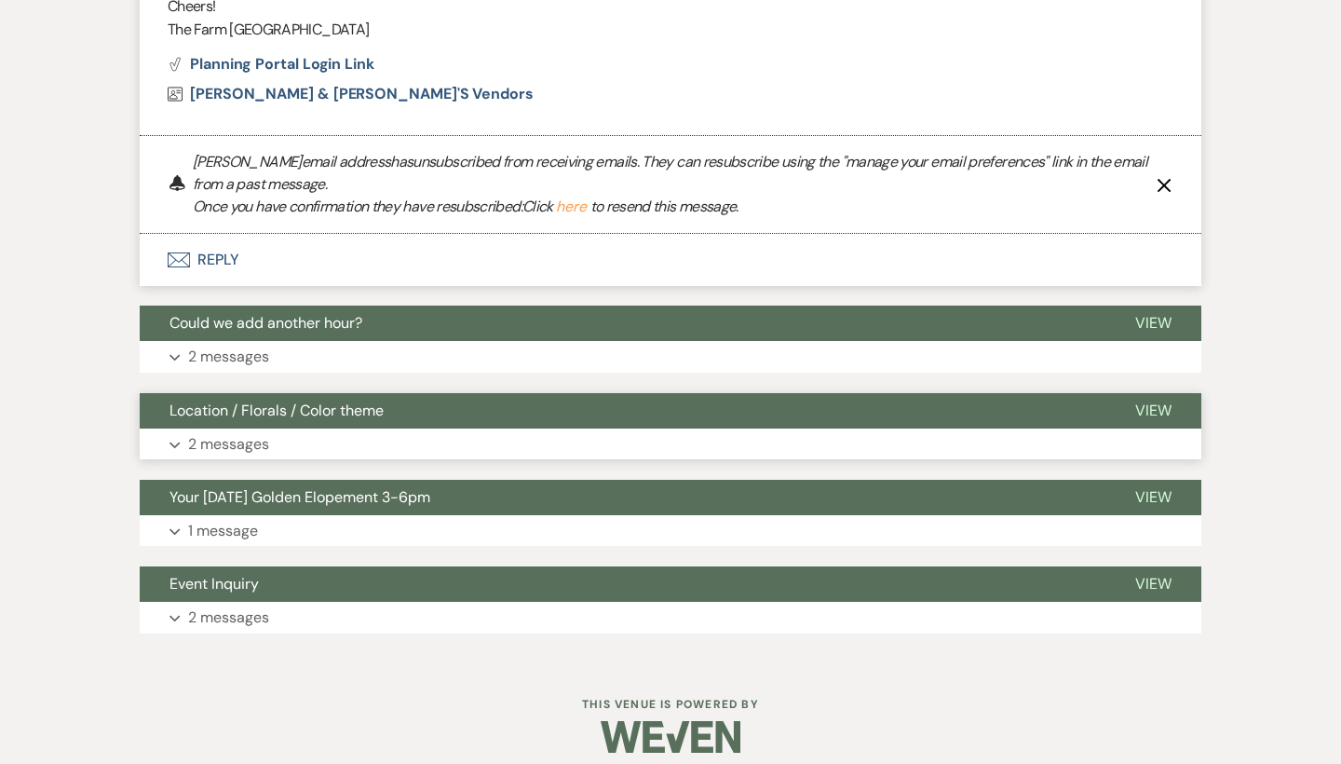
click at [232, 432] on p "2 messages" at bounding box center [228, 444] width 81 height 24
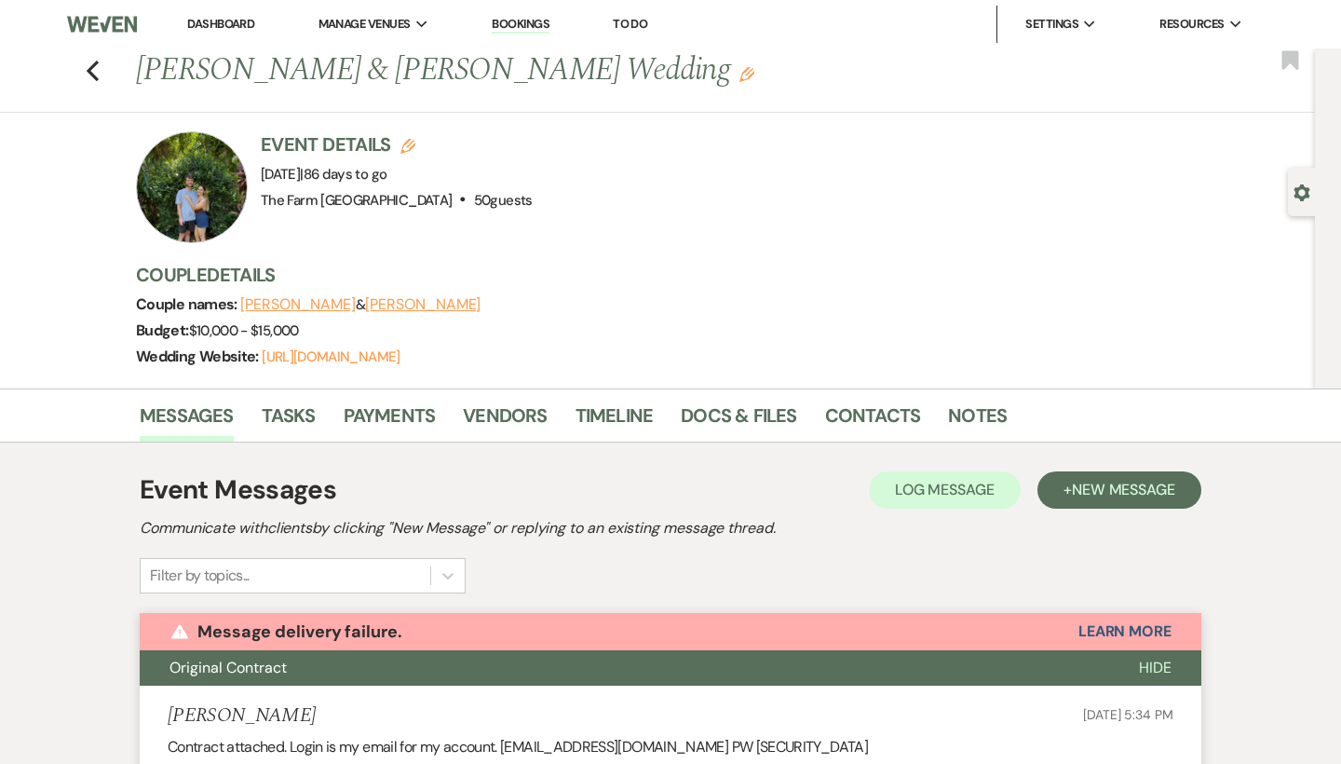
scroll to position [0, 0]
click at [97, 72] on icon "Previous" at bounding box center [93, 71] width 14 height 22
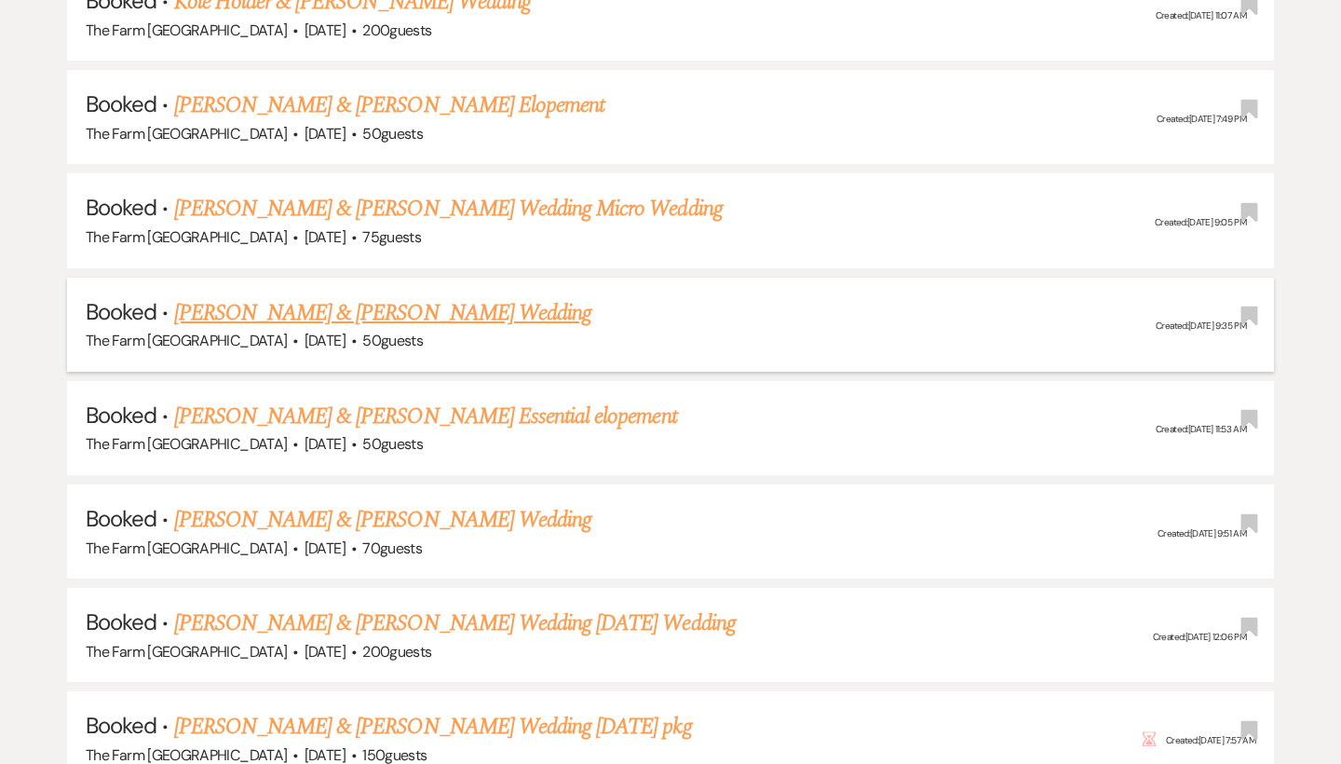
scroll to position [2548, 0]
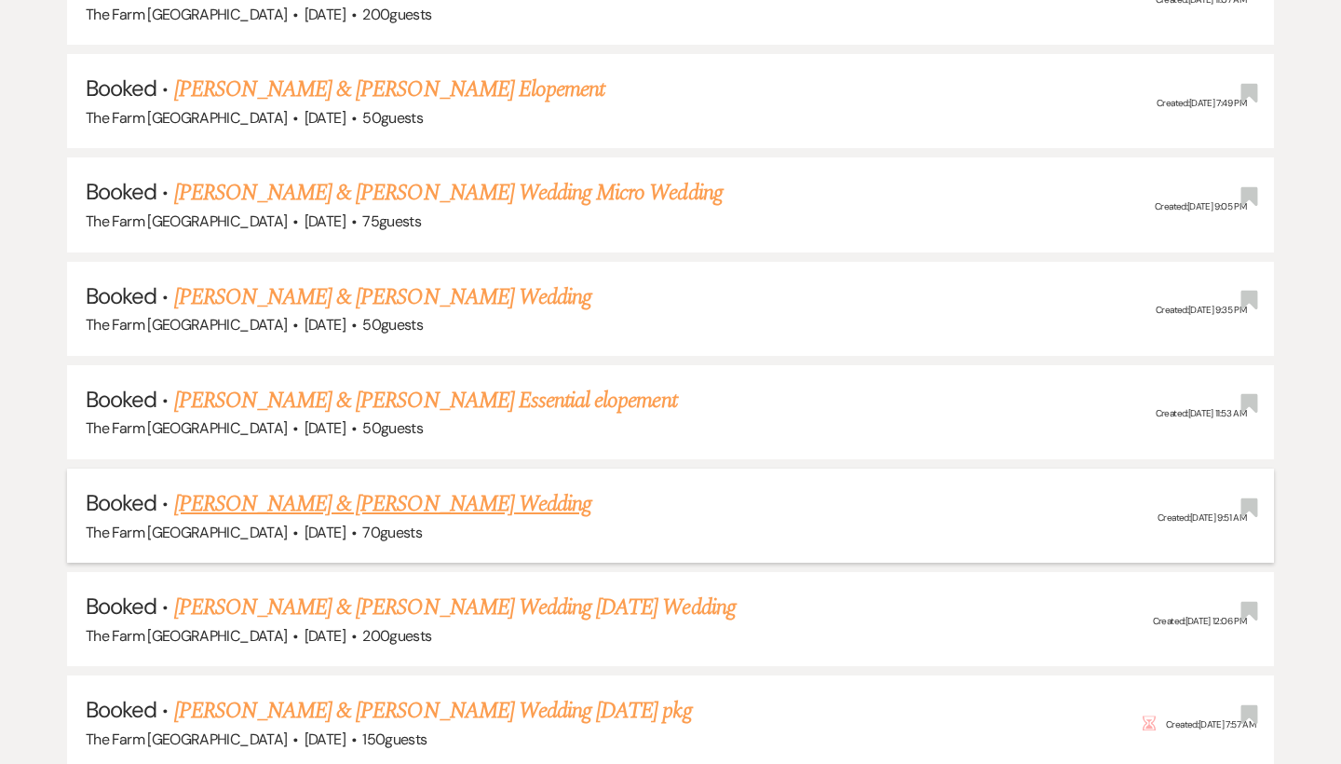
click at [333, 487] on link "[PERSON_NAME] & [PERSON_NAME] Wedding" at bounding box center [382, 504] width 417 height 34
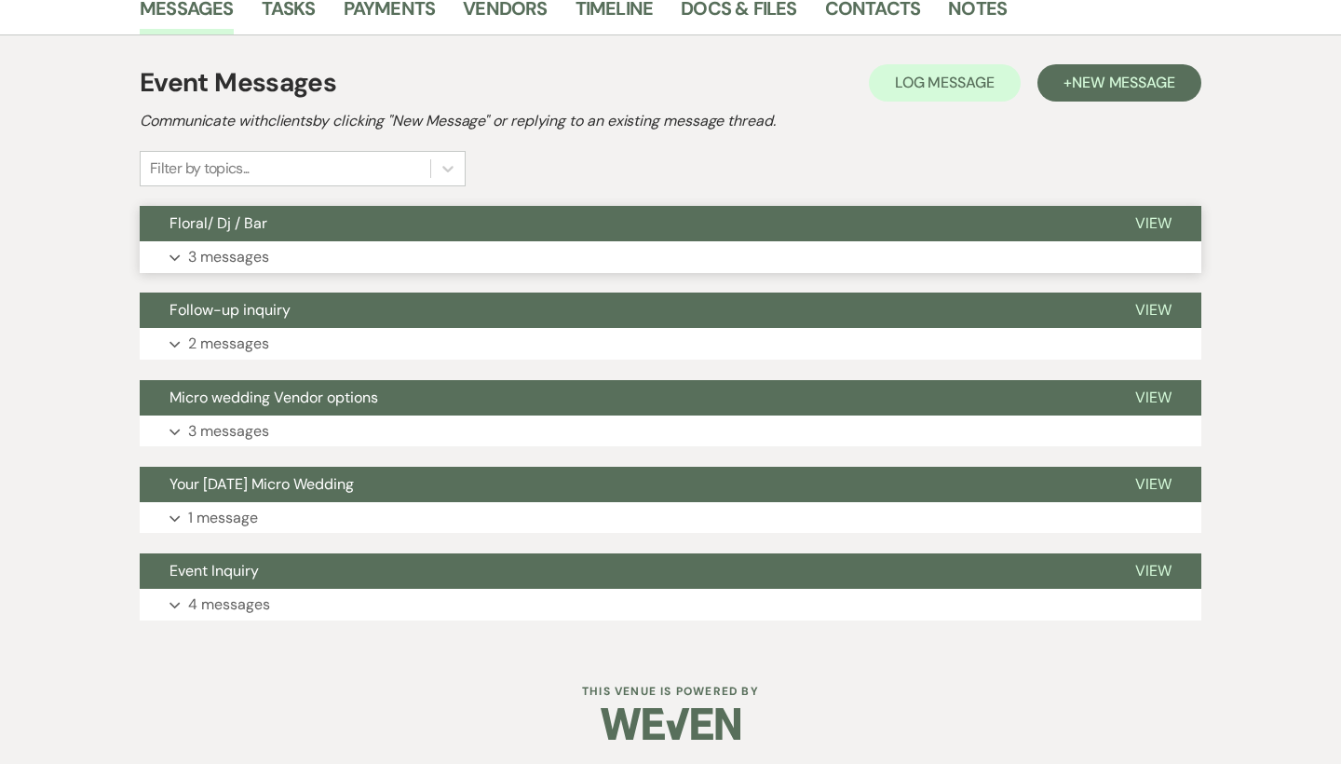
click at [227, 253] on p "3 messages" at bounding box center [228, 257] width 81 height 24
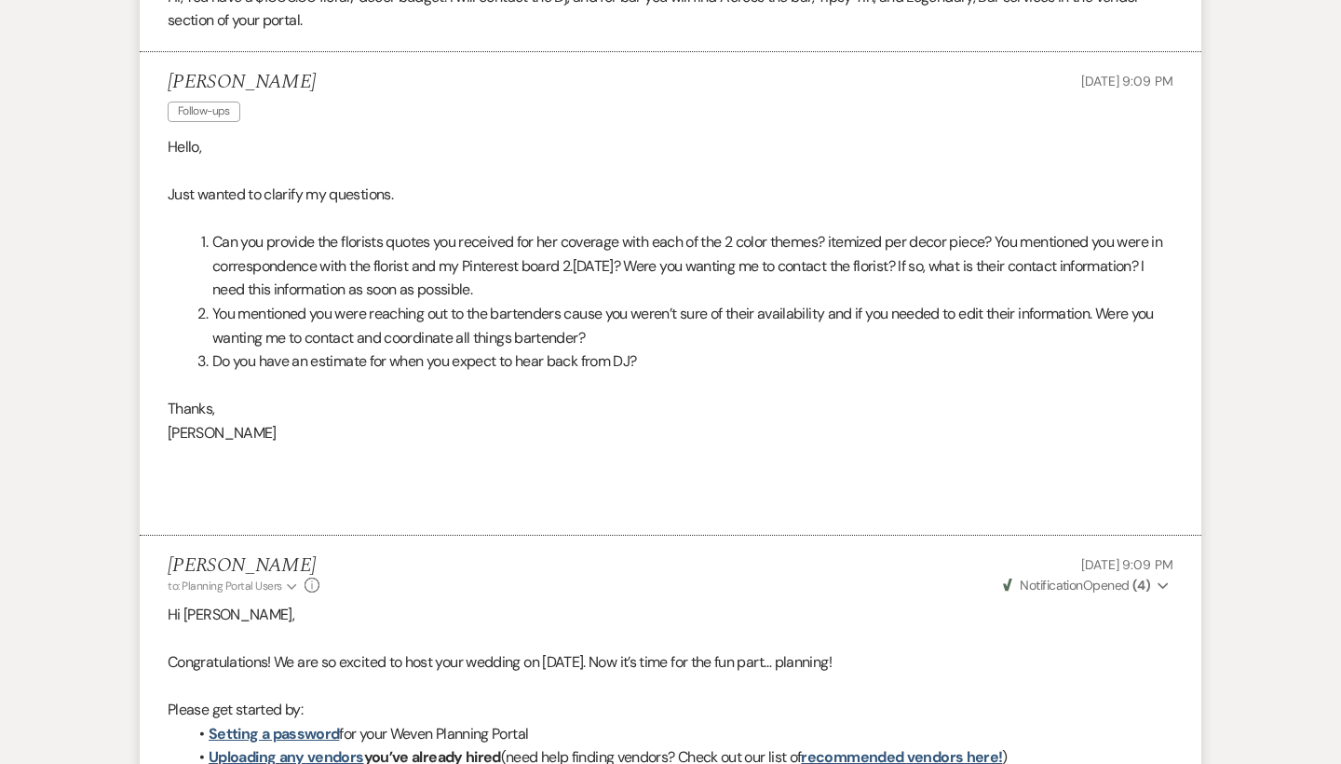
scroll to position [754, 0]
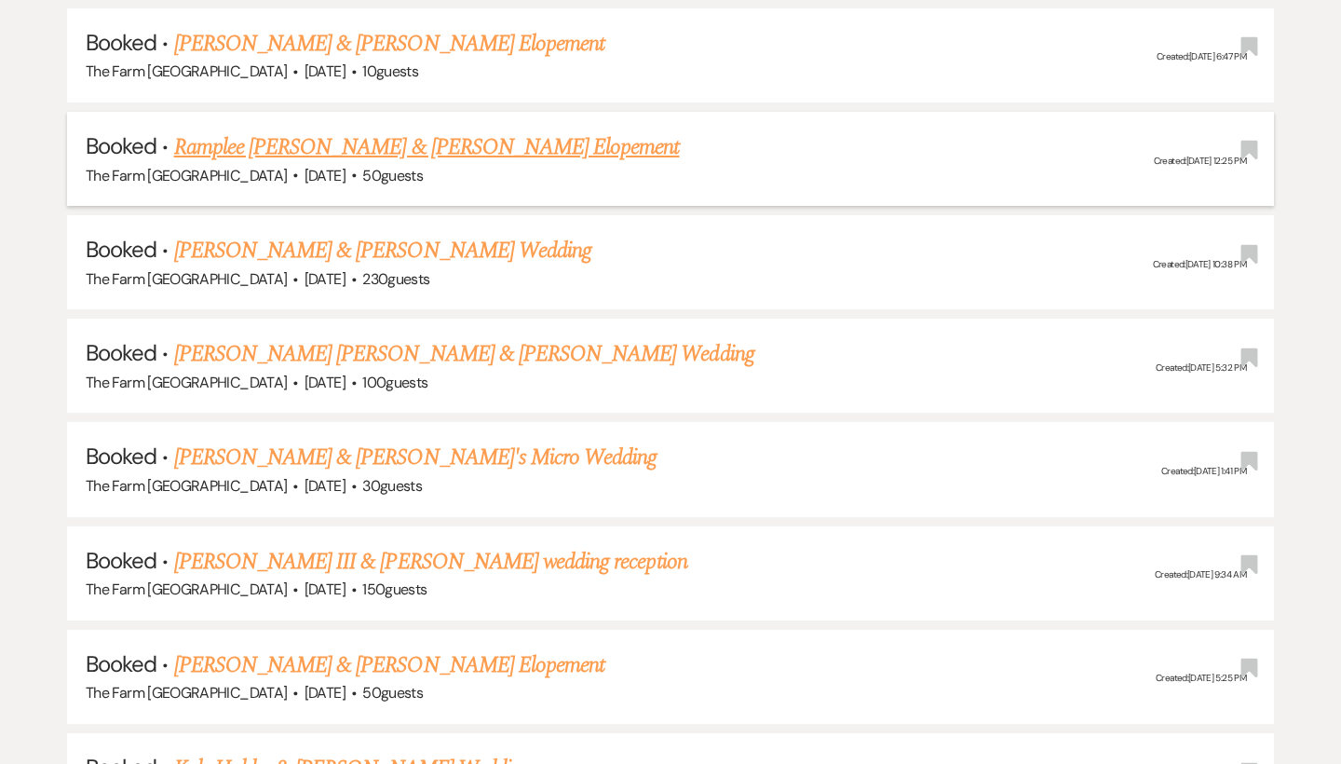
scroll to position [1773, 0]
